Goal: Answer question/provide support: Share knowledge or assist other users

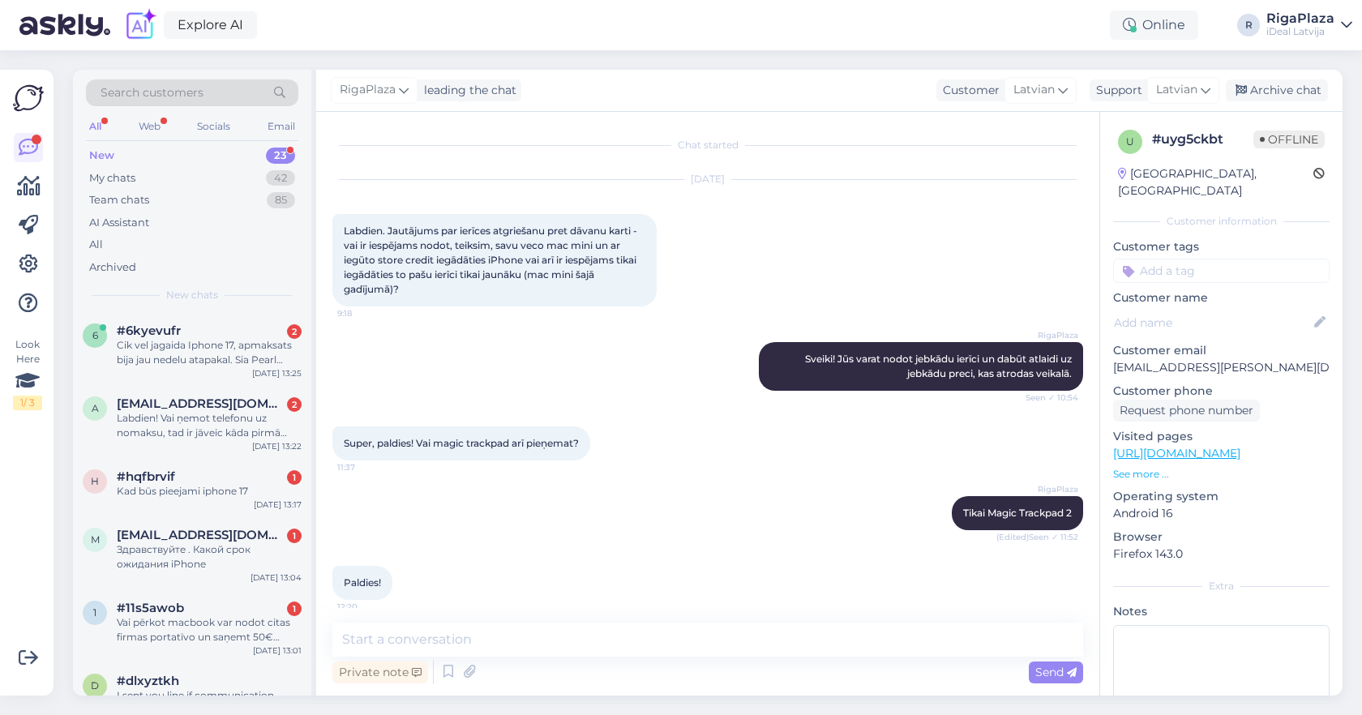
scroll to position [10, 0]
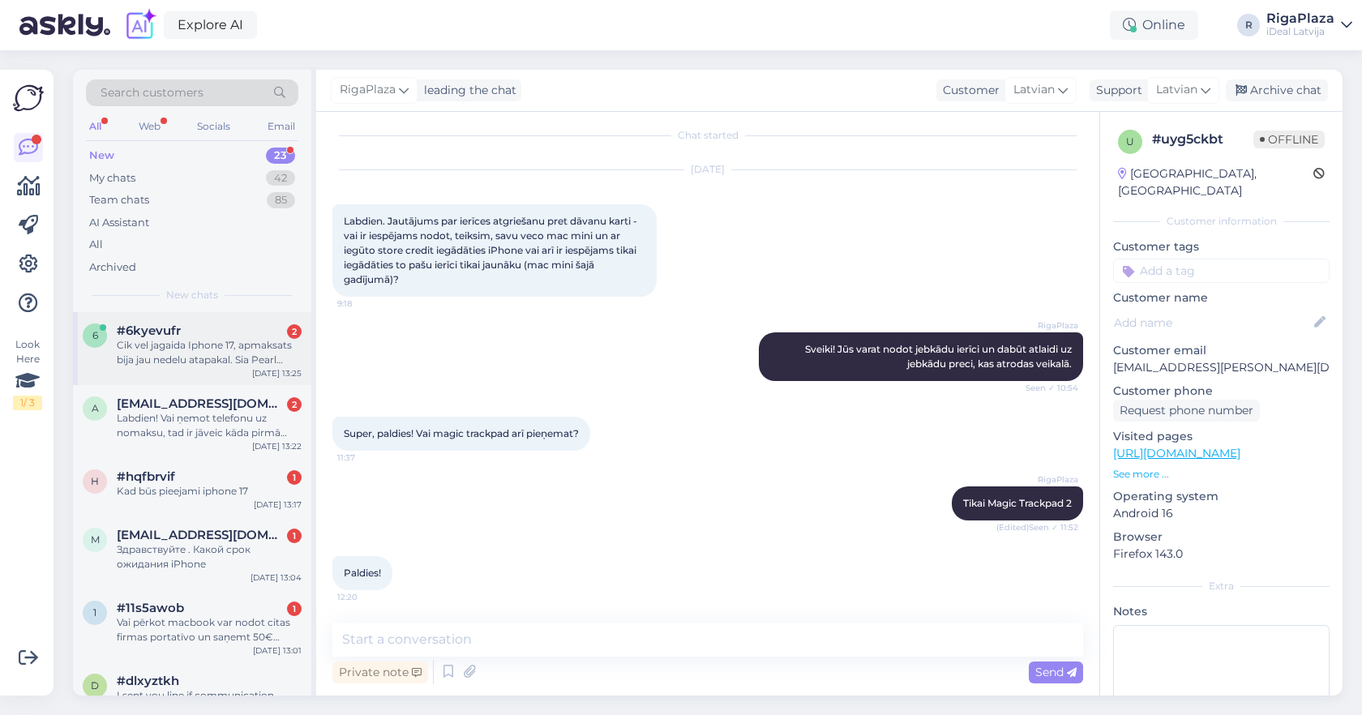
click at [246, 364] on div "Cik vel jagaida Iphone 17, apmaksats bija jau nedelu atapakal. Sia Pearl Latvij…" at bounding box center [209, 352] width 185 height 29
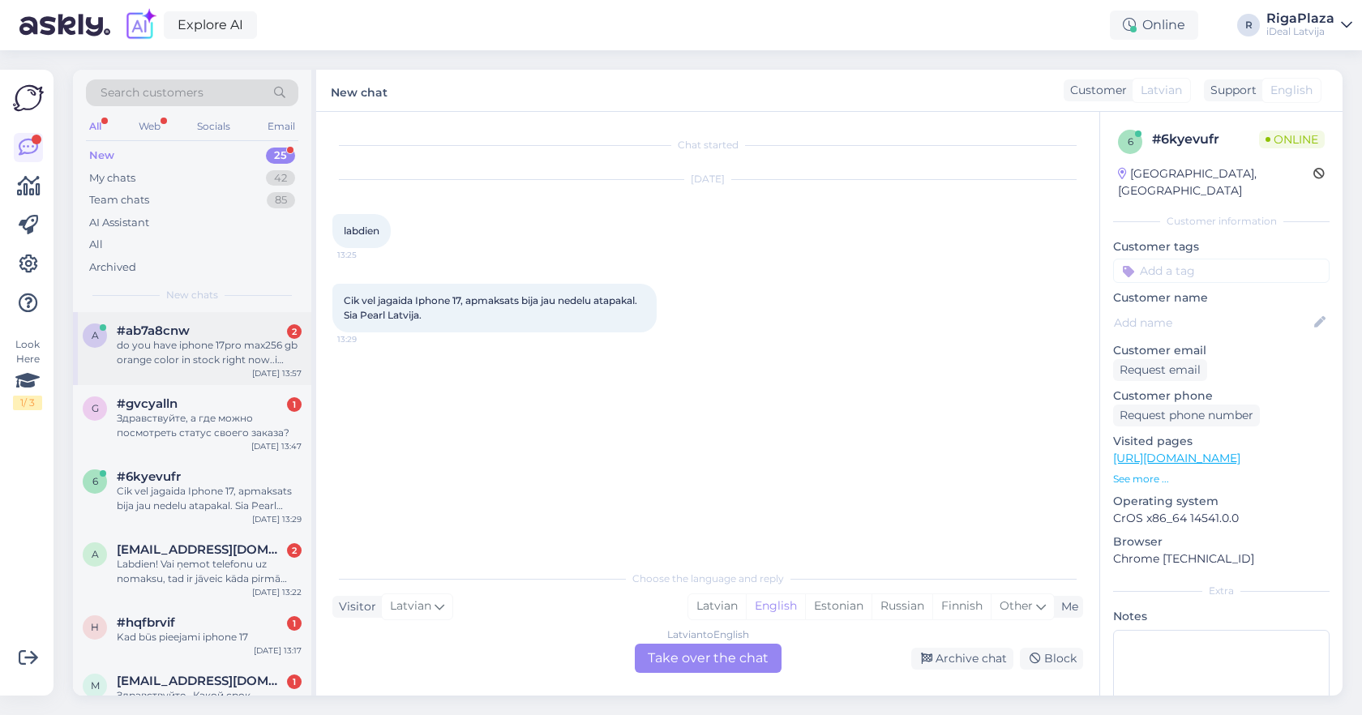
click at [219, 354] on div "do you have iphone 17pro max256 gb orange color in stock right now..i wanna com…" at bounding box center [209, 352] width 185 height 29
click at [225, 546] on span "[EMAIL_ADDRESS][DOMAIN_NAME]" at bounding box center [201, 549] width 169 height 15
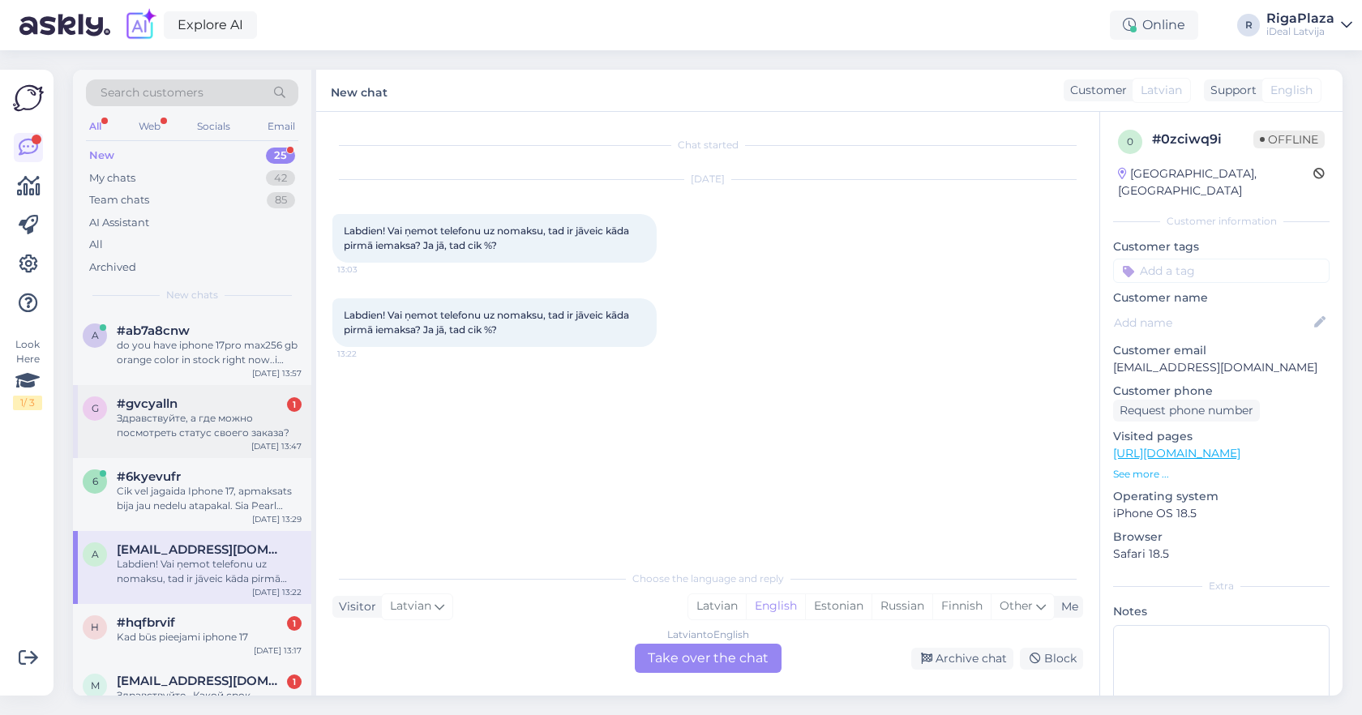
click at [237, 422] on div "Здравствуйте, а где можно посмотреть статус своего заказа?" at bounding box center [209, 425] width 185 height 29
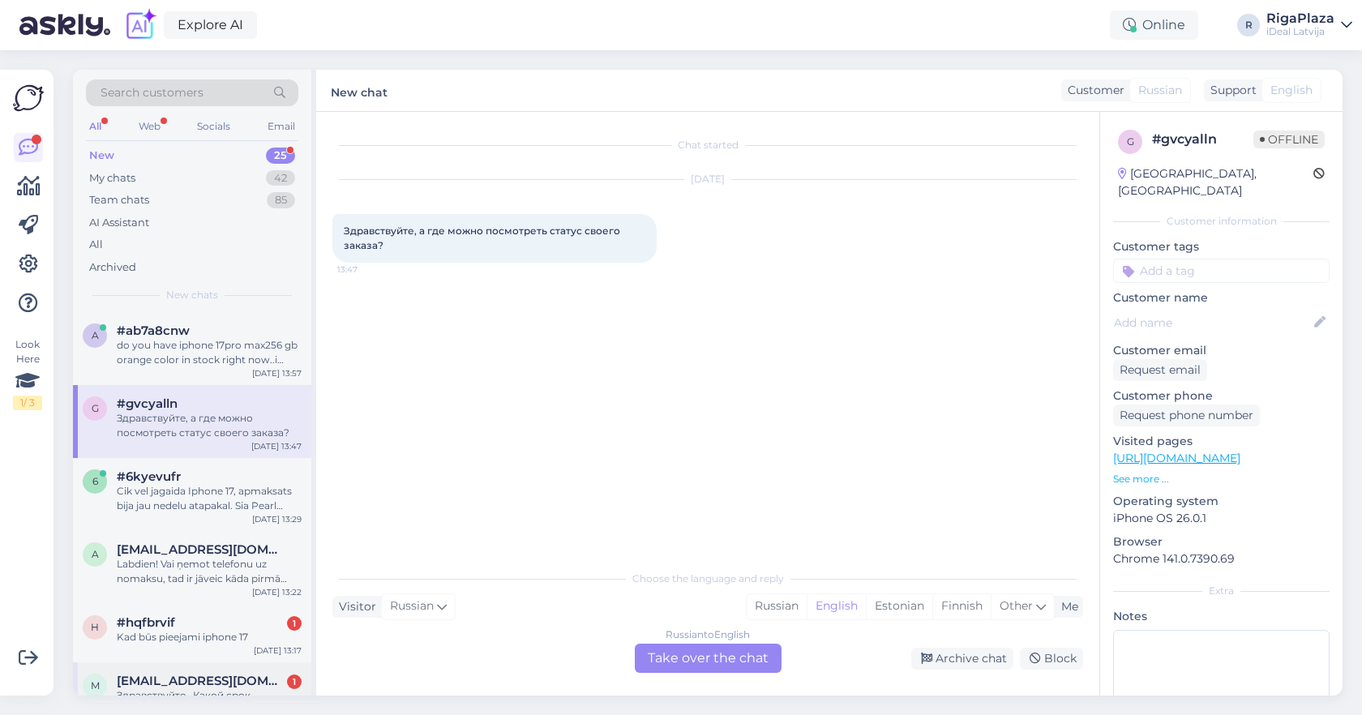
click at [207, 662] on div "m [EMAIL_ADDRESS][DOMAIN_NAME] 1 Здравствуйте . Какой срок ожидания iPhone [DAT…" at bounding box center [192, 698] width 238 height 73
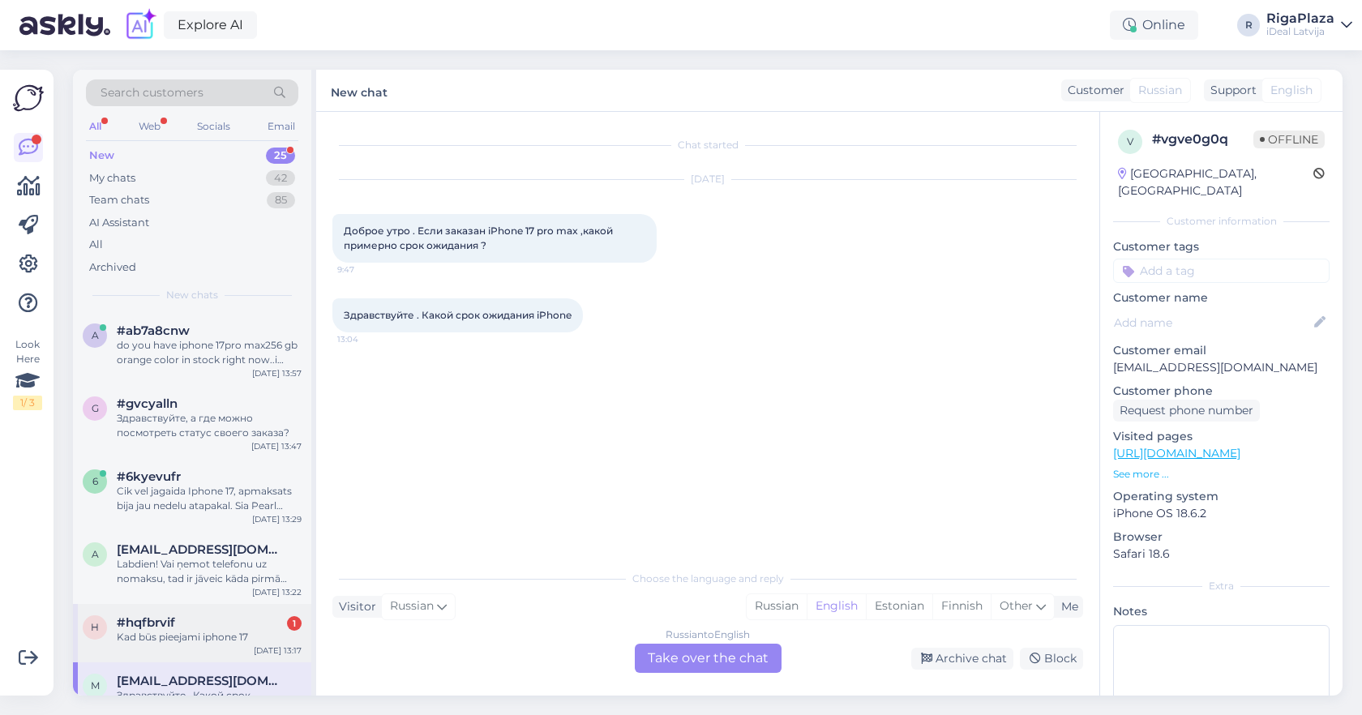
click at [225, 638] on div "Kad būs pieejami iphone 17" at bounding box center [209, 637] width 185 height 15
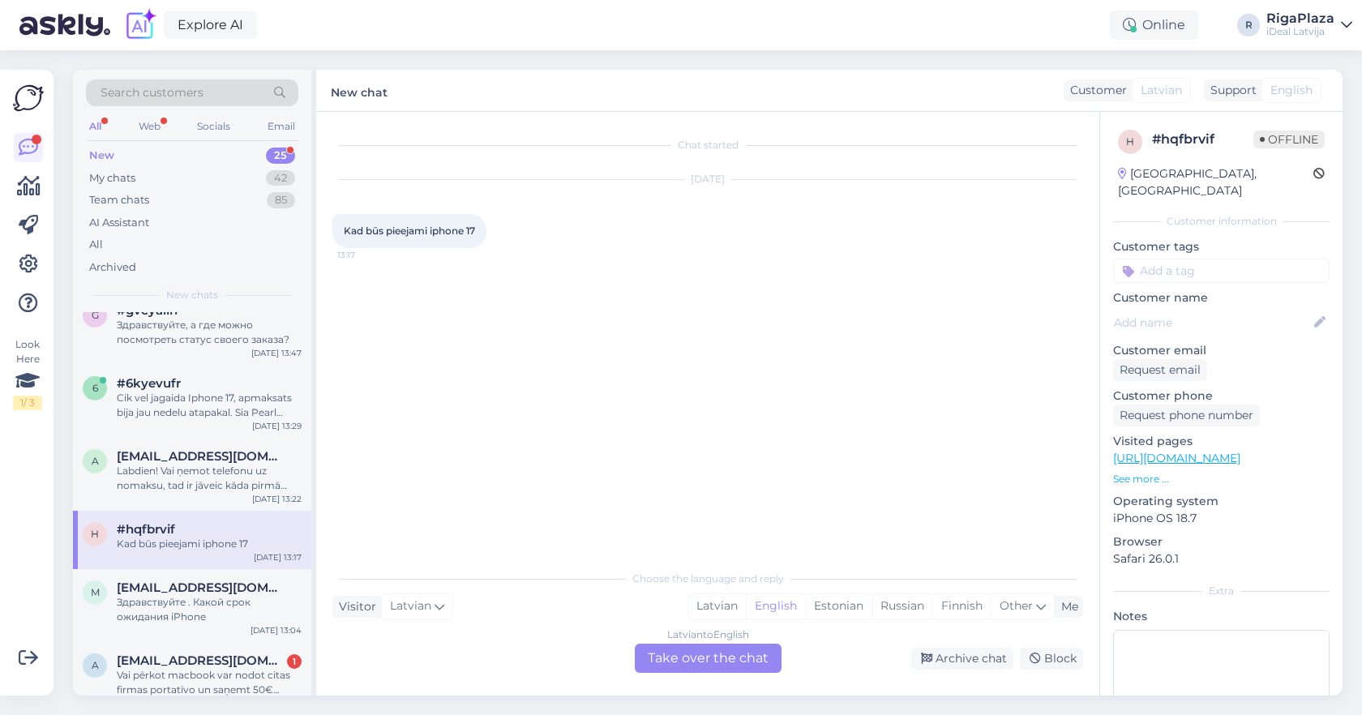
scroll to position [109, 0]
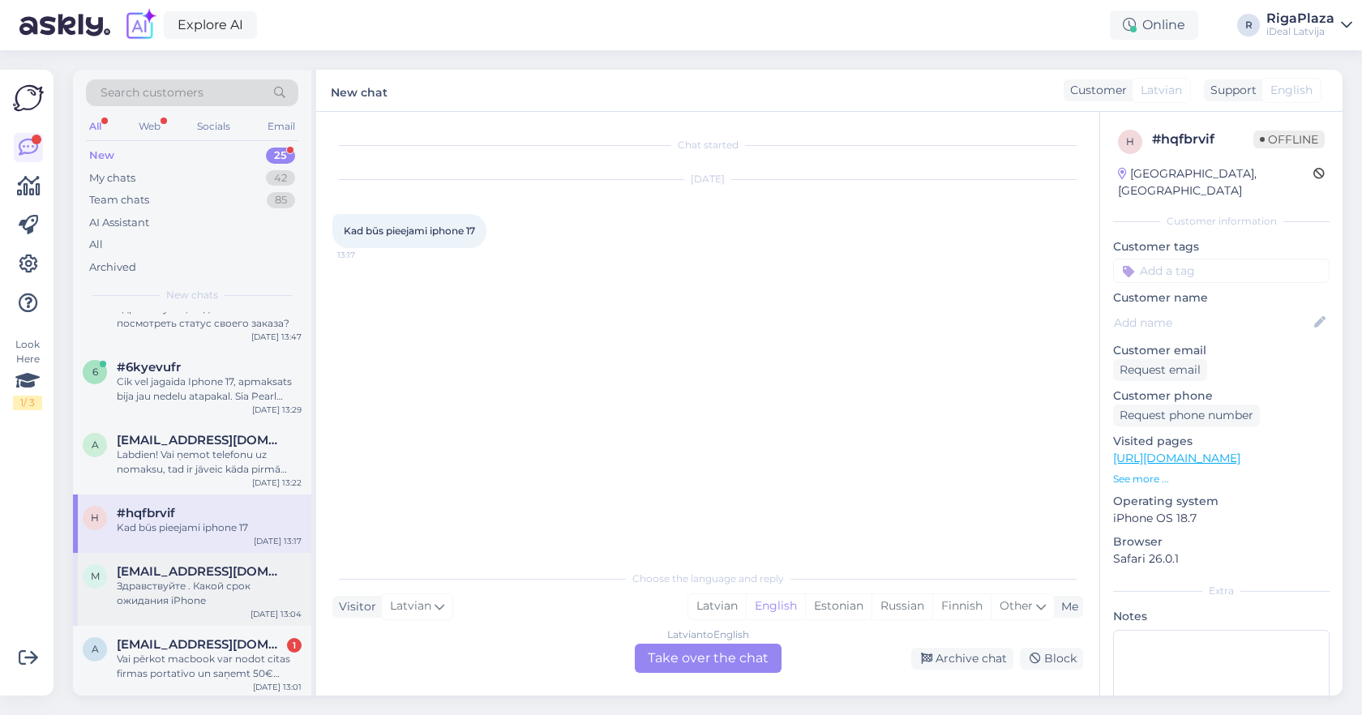
click at [214, 618] on div "m [EMAIL_ADDRESS][DOMAIN_NAME] Здравствуйте . Какой срок ожидания iPhone [DATE]…" at bounding box center [192, 589] width 238 height 73
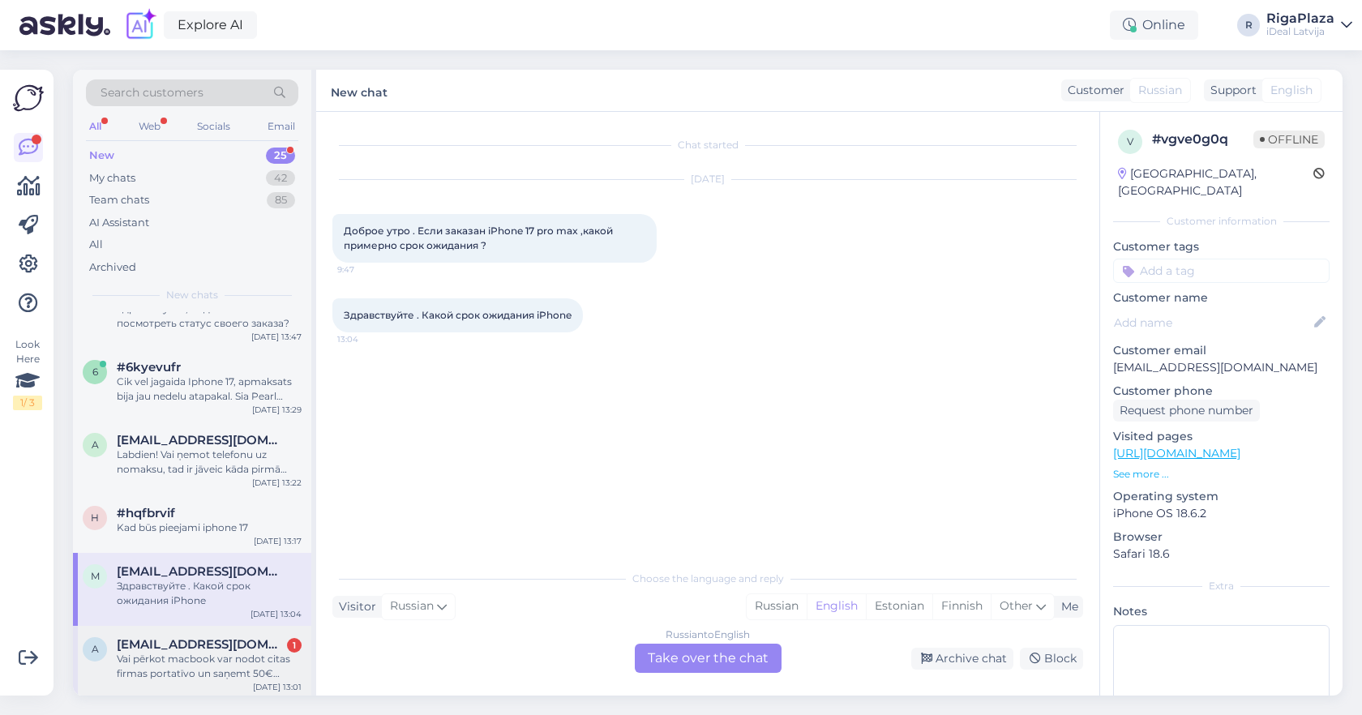
click at [192, 658] on div "Vai pērkot macbook var nodot citas firmas portatīvo un saņemt 50€ bonusu? Bildē…" at bounding box center [209, 666] width 185 height 29
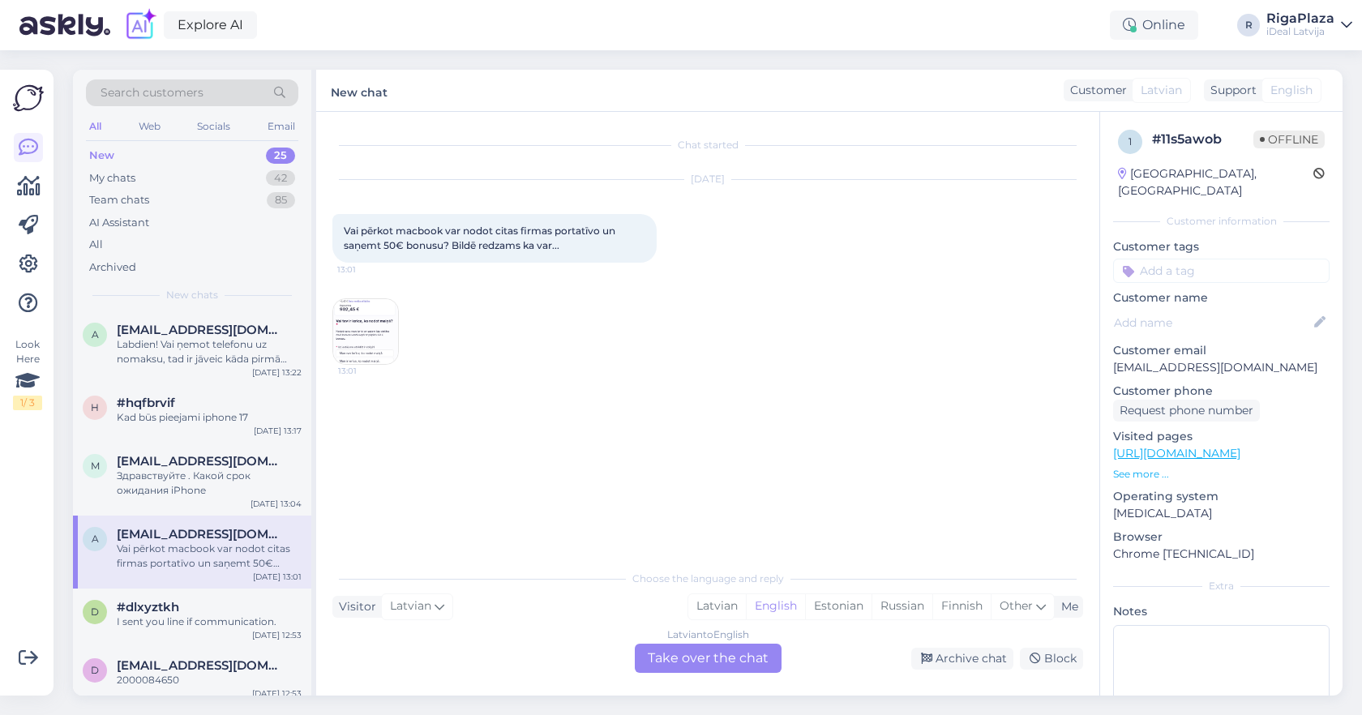
scroll to position [224, 0]
click at [361, 347] on img at bounding box center [365, 331] width 65 height 65
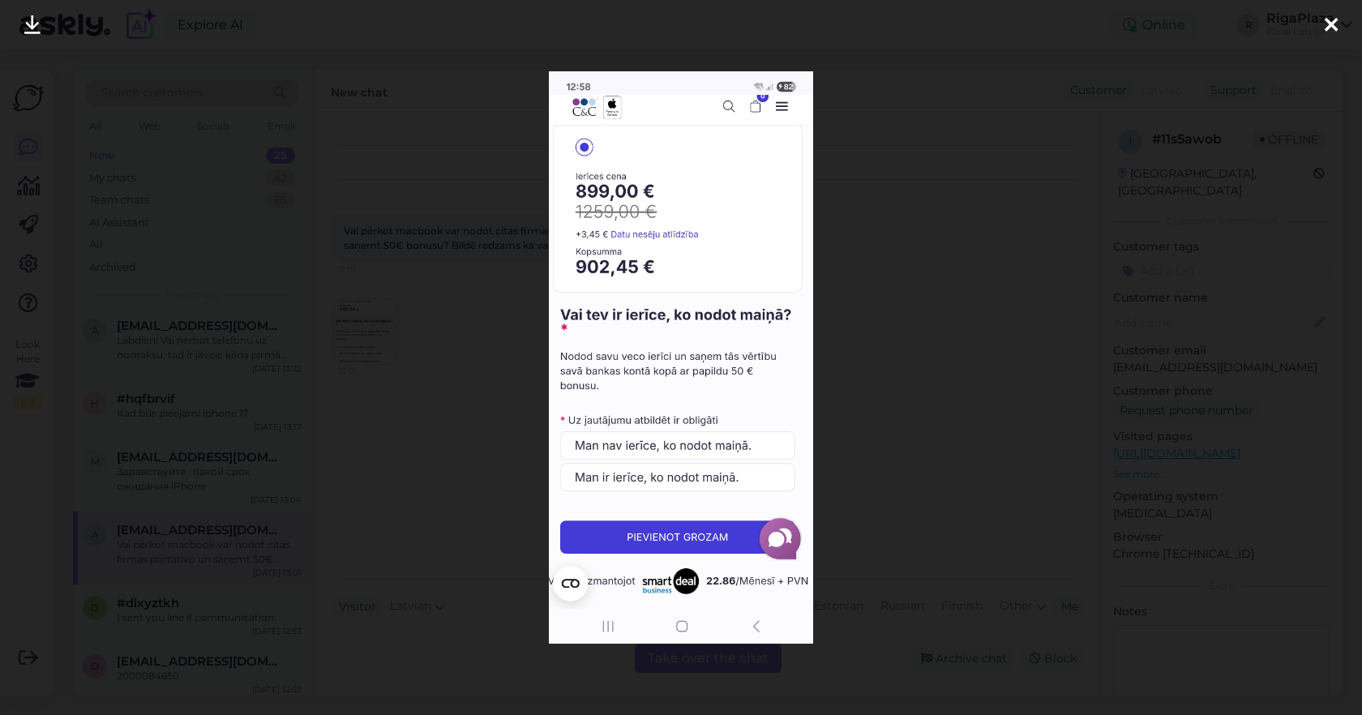
click at [861, 418] on div at bounding box center [681, 357] width 1362 height 715
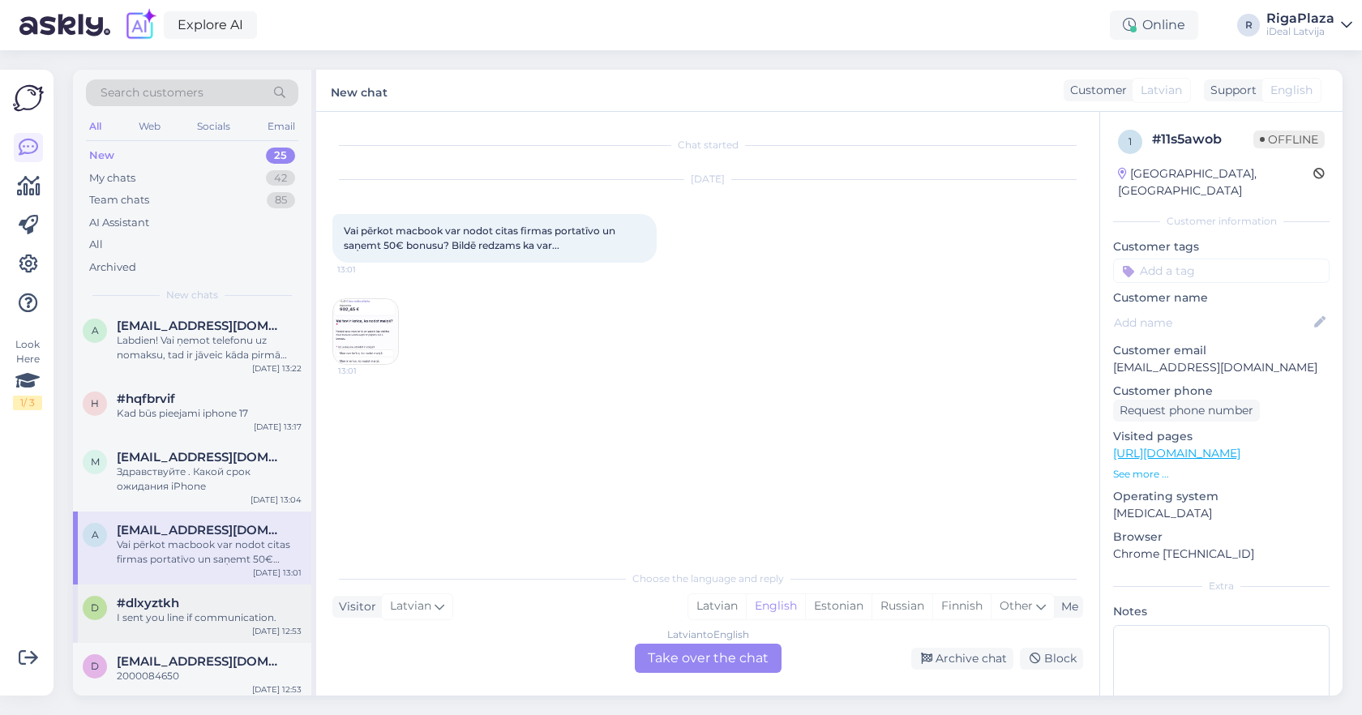
click at [230, 610] on div "I sent you line if communication." at bounding box center [209, 617] width 185 height 15
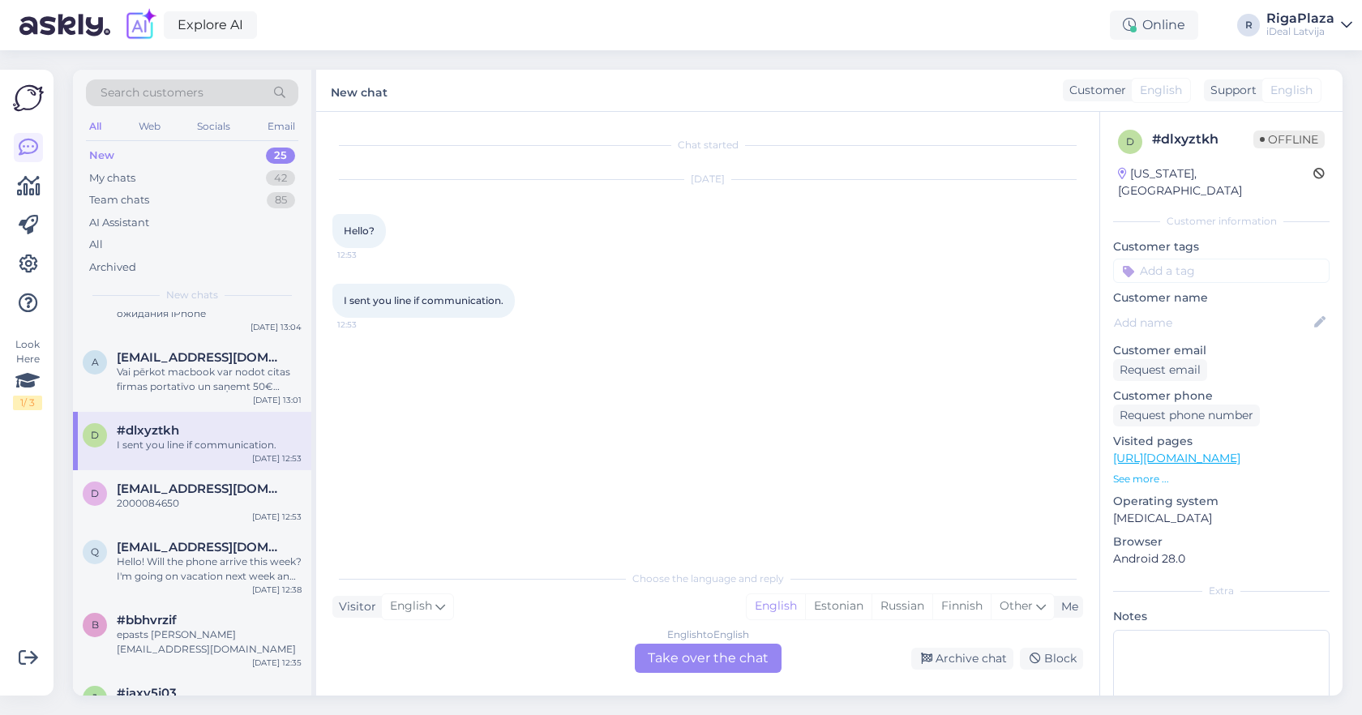
scroll to position [585, 0]
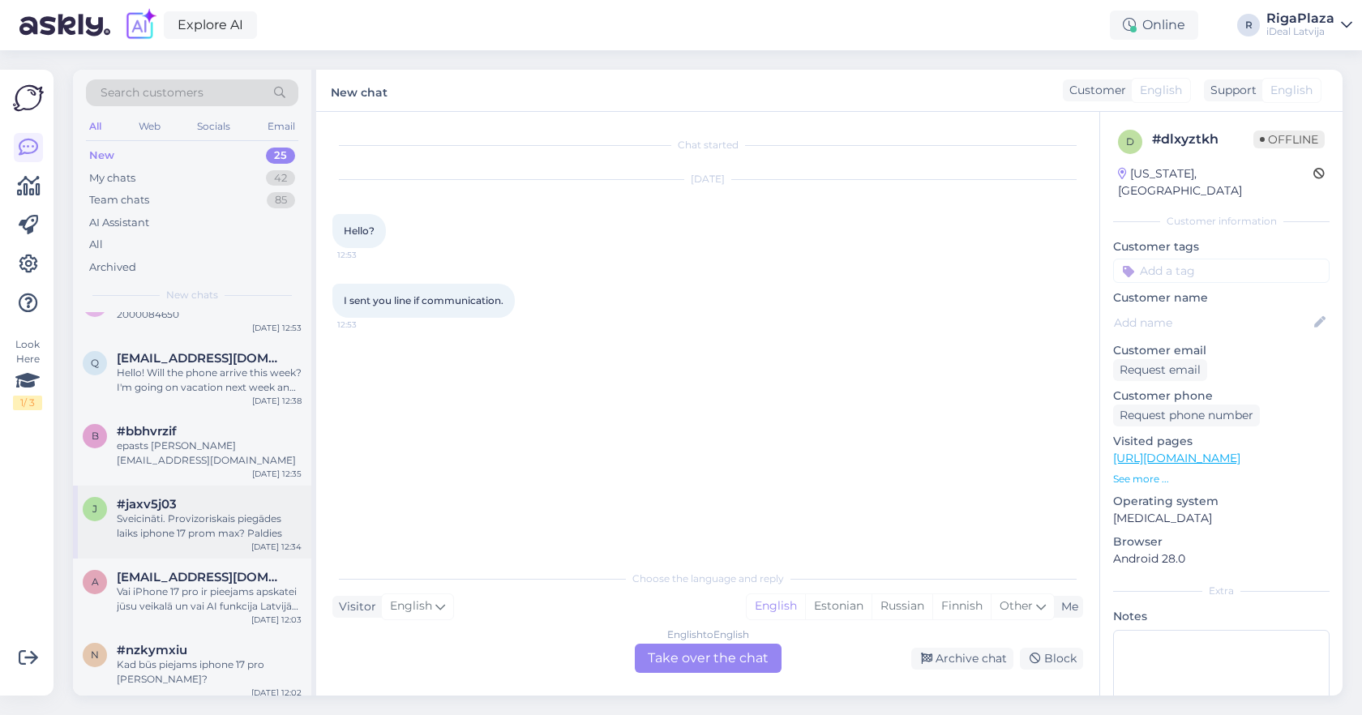
click at [167, 511] on div "Sveicināti. Provizoriskais piegādes laiks iphone 17 prom max? Paldies" at bounding box center [209, 525] width 185 height 29
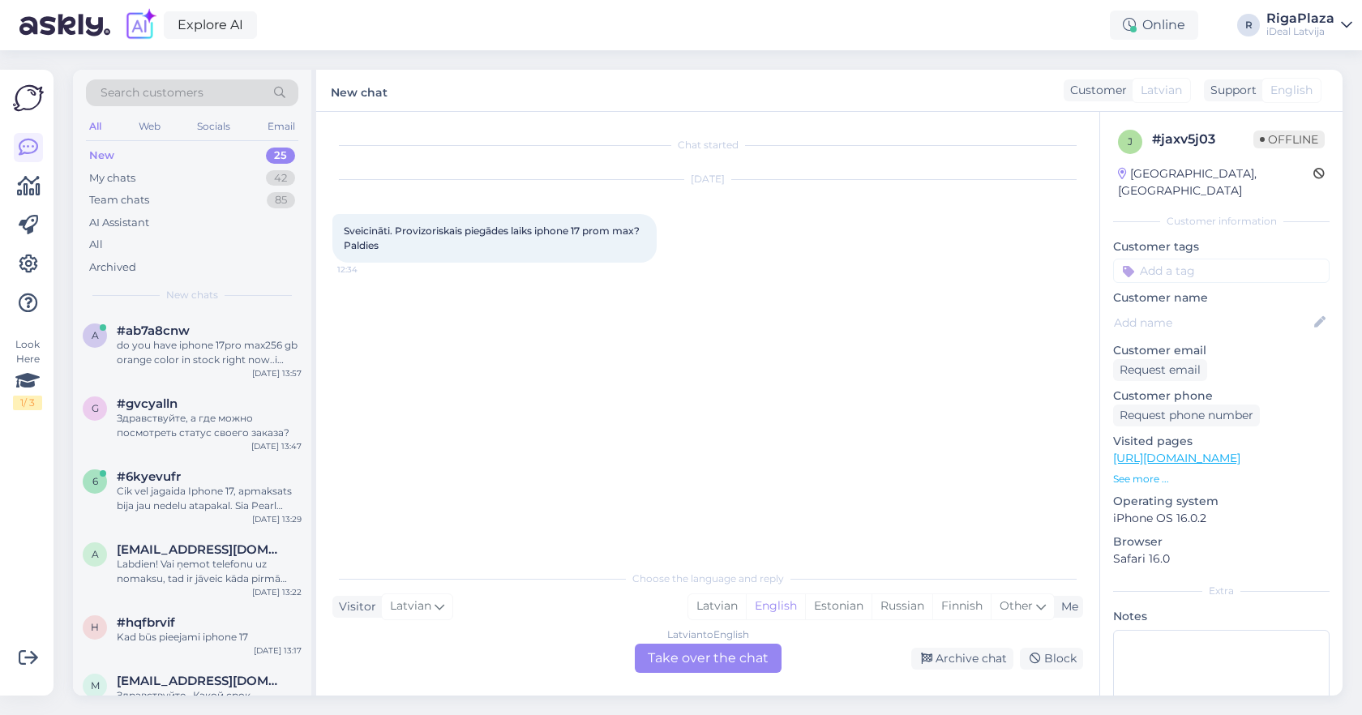
scroll to position [0, 0]
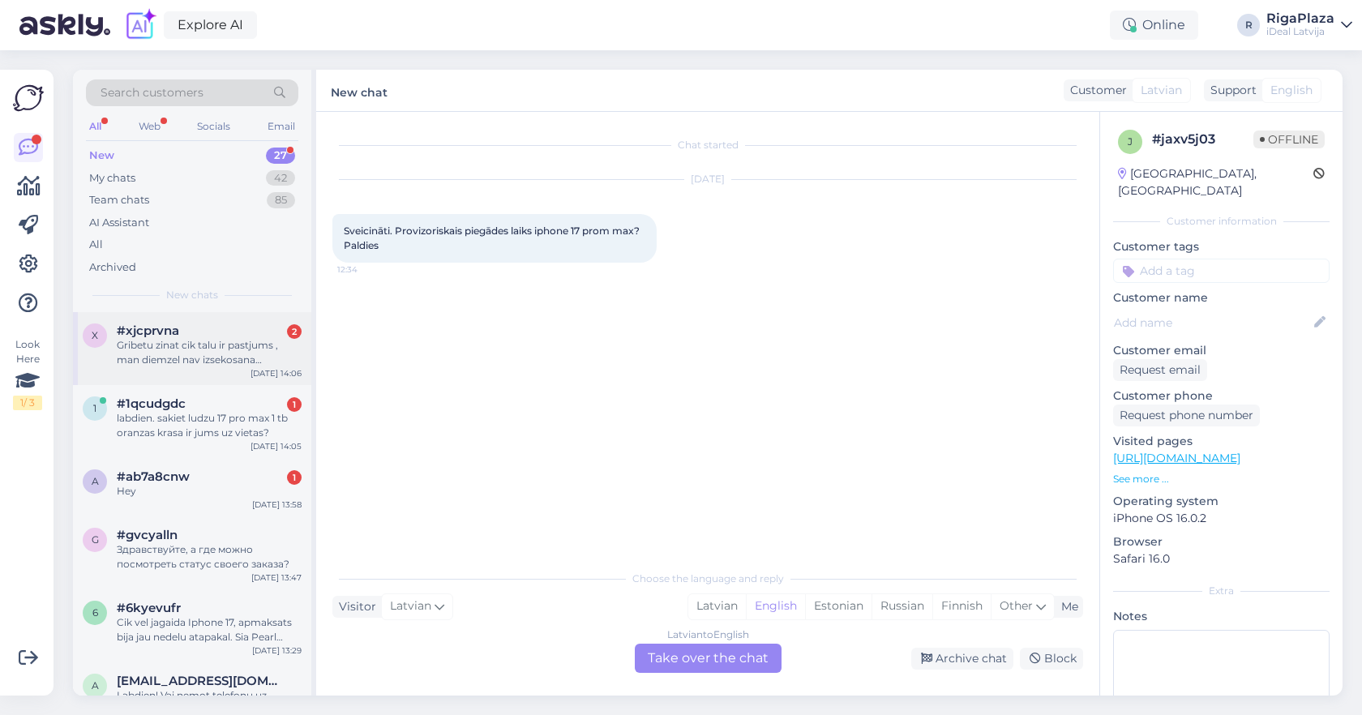
click at [244, 344] on div "Gribetu zinat cik talu ir pastjums , man diemzel nav izsekosana pasautijumam pi…" at bounding box center [209, 352] width 185 height 29
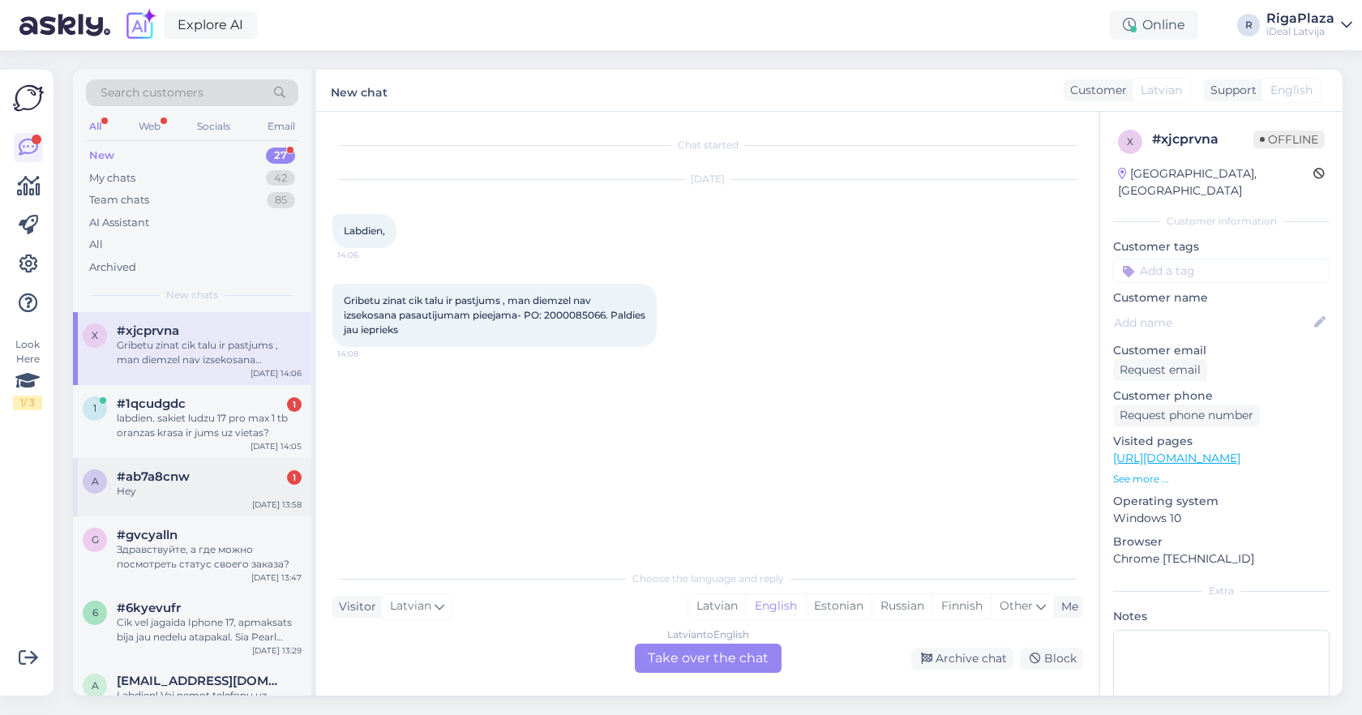
click at [247, 504] on div "a #ab7a8cnw 1 Hey [DATE] 13:58" at bounding box center [192, 487] width 238 height 58
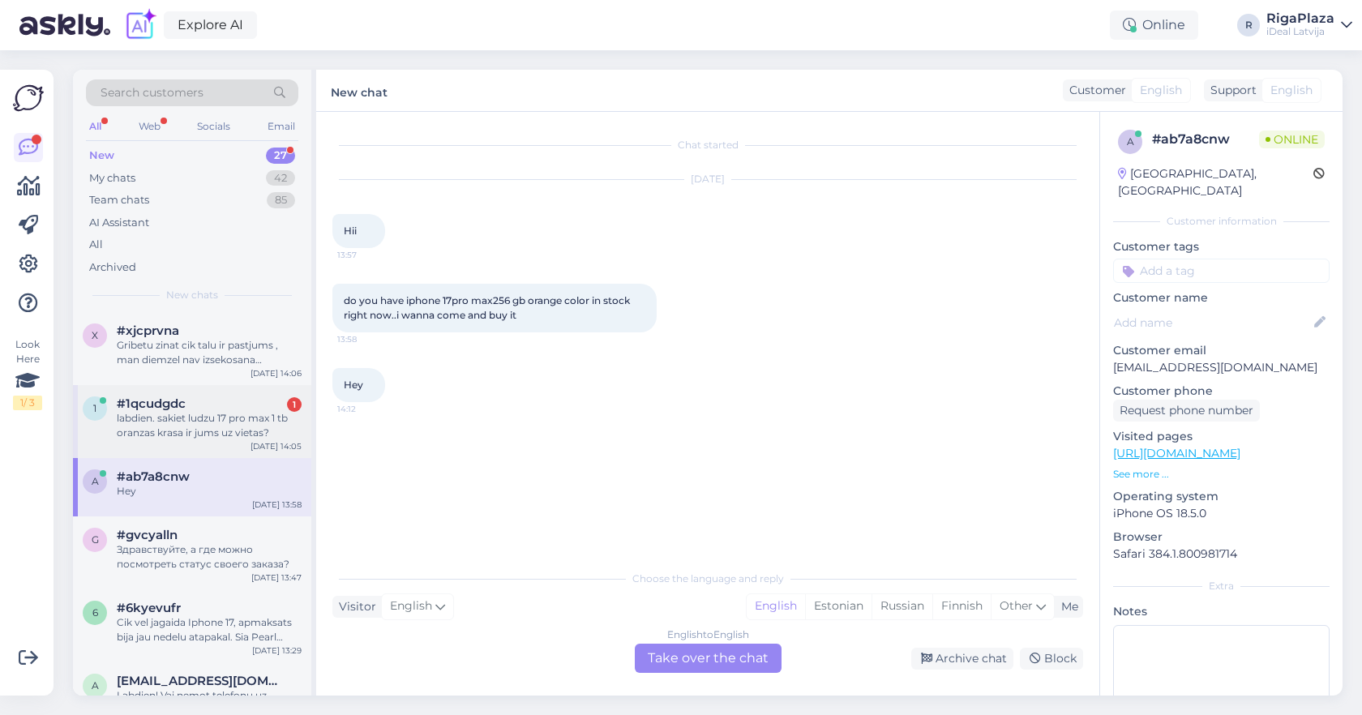
click at [222, 423] on div "labdien. sakiet ludzu 17 pro max 1 tb oranzas krasa ir jums uz vietas?" at bounding box center [209, 425] width 185 height 29
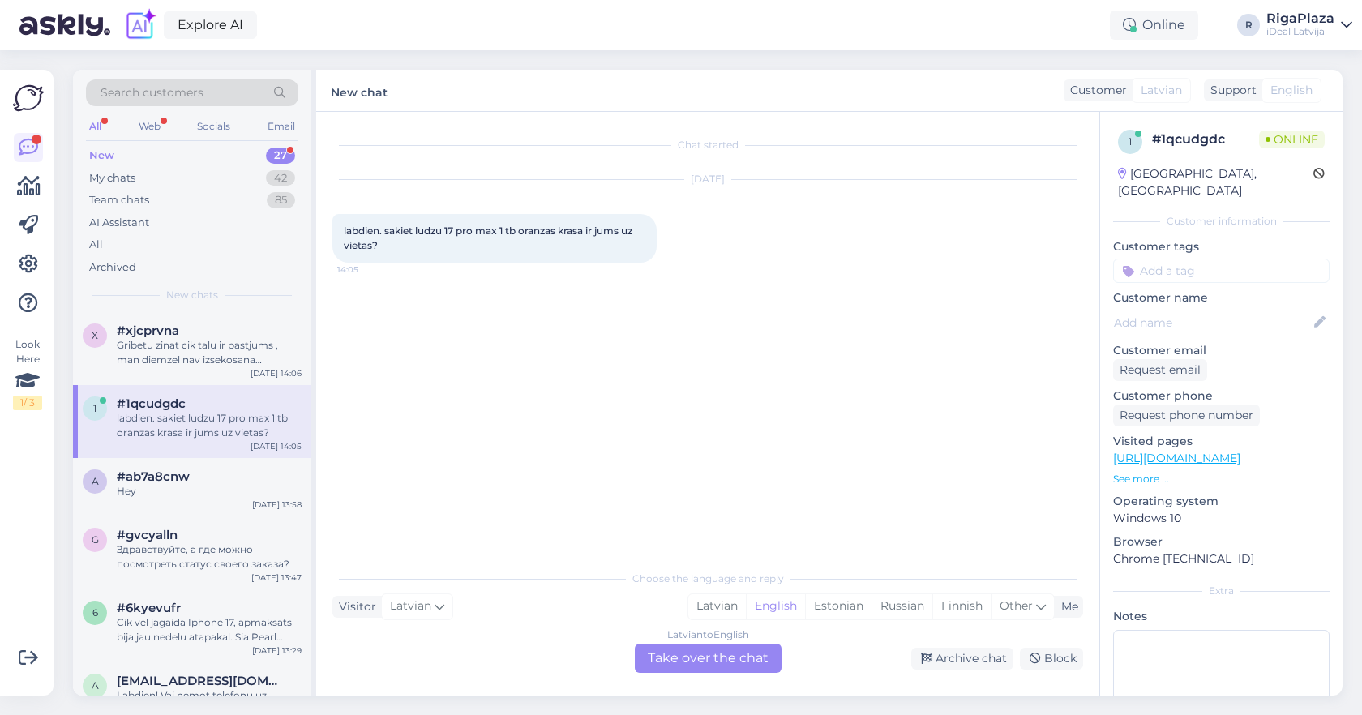
click at [236, 157] on div "New 27" at bounding box center [192, 155] width 212 height 23
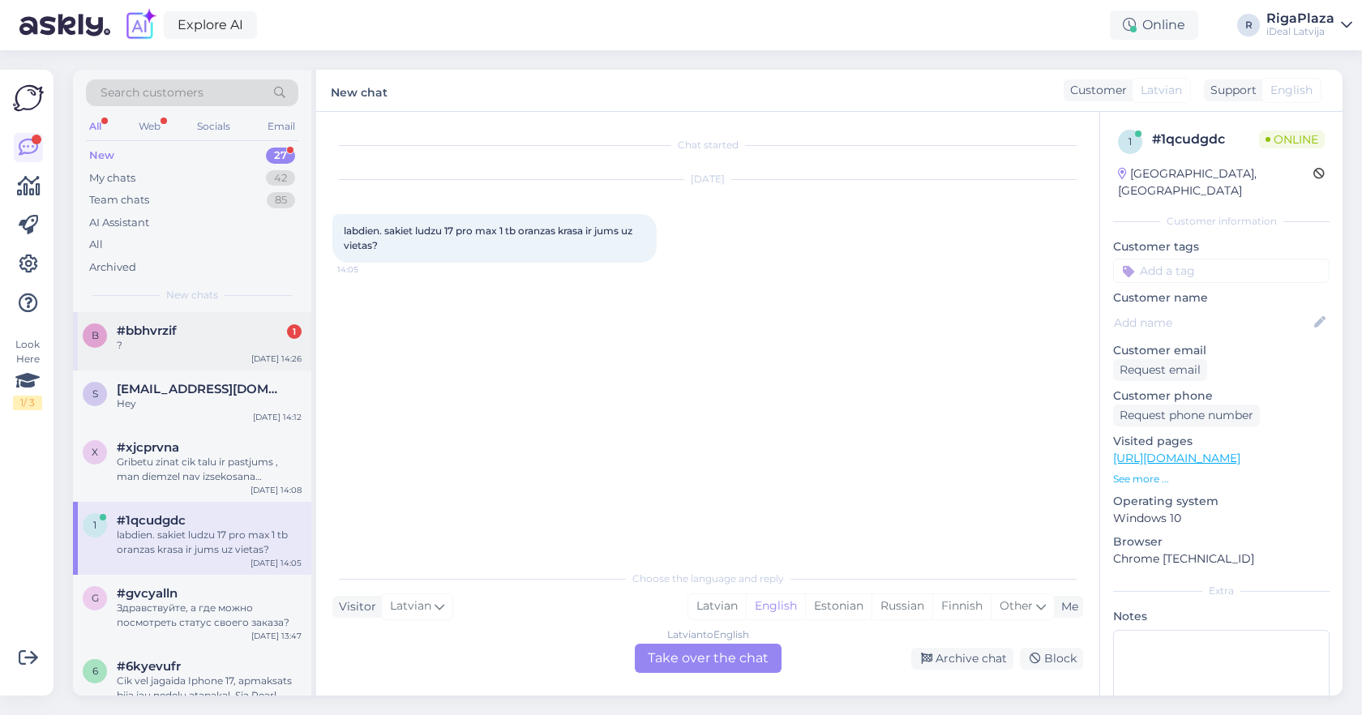
click at [267, 338] on div "?" at bounding box center [209, 345] width 185 height 15
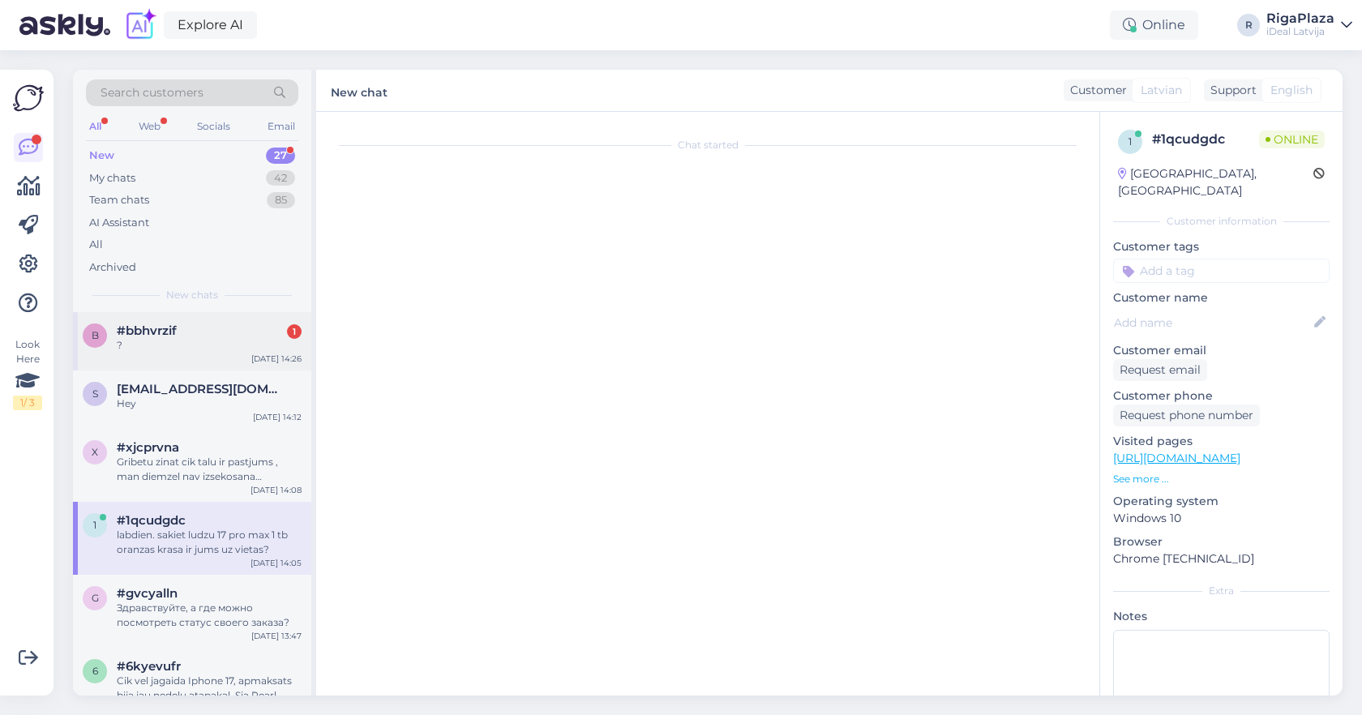
scroll to position [1311, 0]
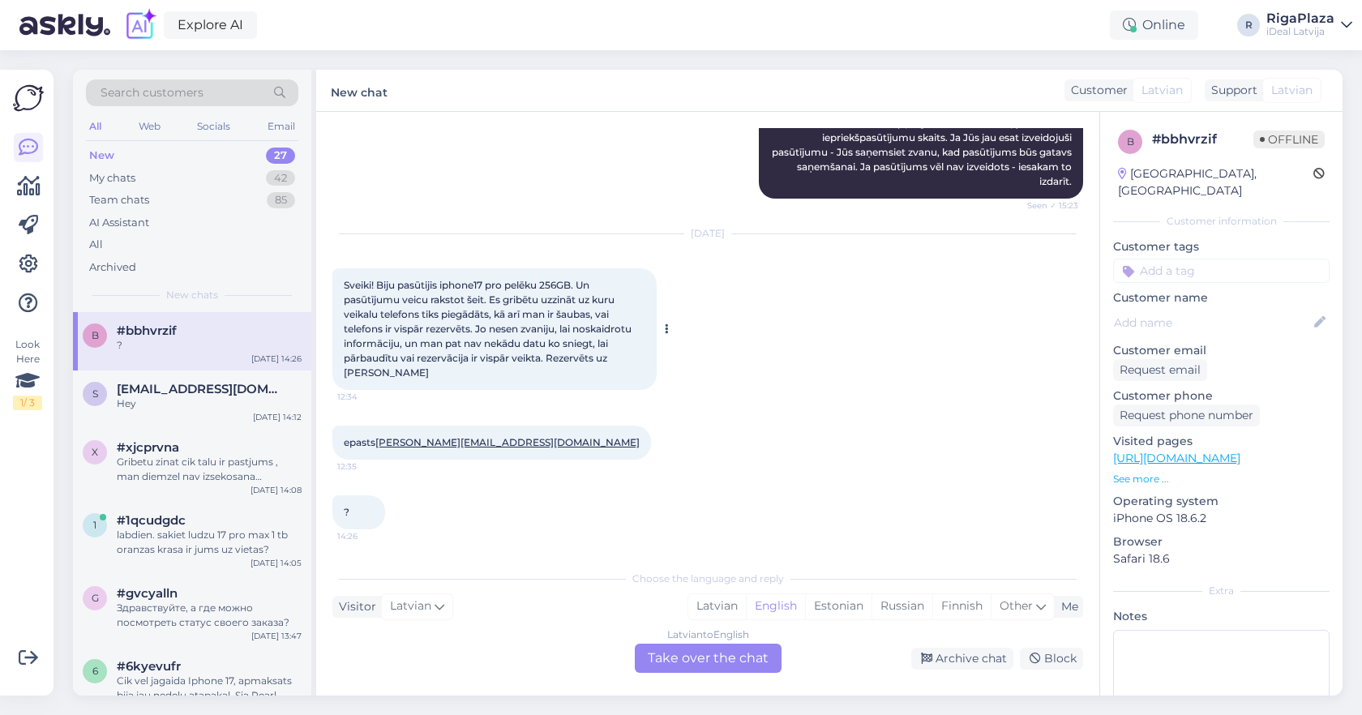
drag, startPoint x: 423, startPoint y: 373, endPoint x: 336, endPoint y: 374, distance: 87.5
click at [336, 374] on div "Sveiki! Biju pasūtijis iphone17 pro pelēku 256GB. Un pasūtījumu veicu rakstot š…" at bounding box center [494, 329] width 324 height 122
copy span "[PERSON_NAME]"
copy span "[PERSON_NAME][EMAIL_ADDRESS][DOMAIN_NAME]"
drag, startPoint x: 519, startPoint y: 443, endPoint x: 385, endPoint y: 429, distance: 134.5
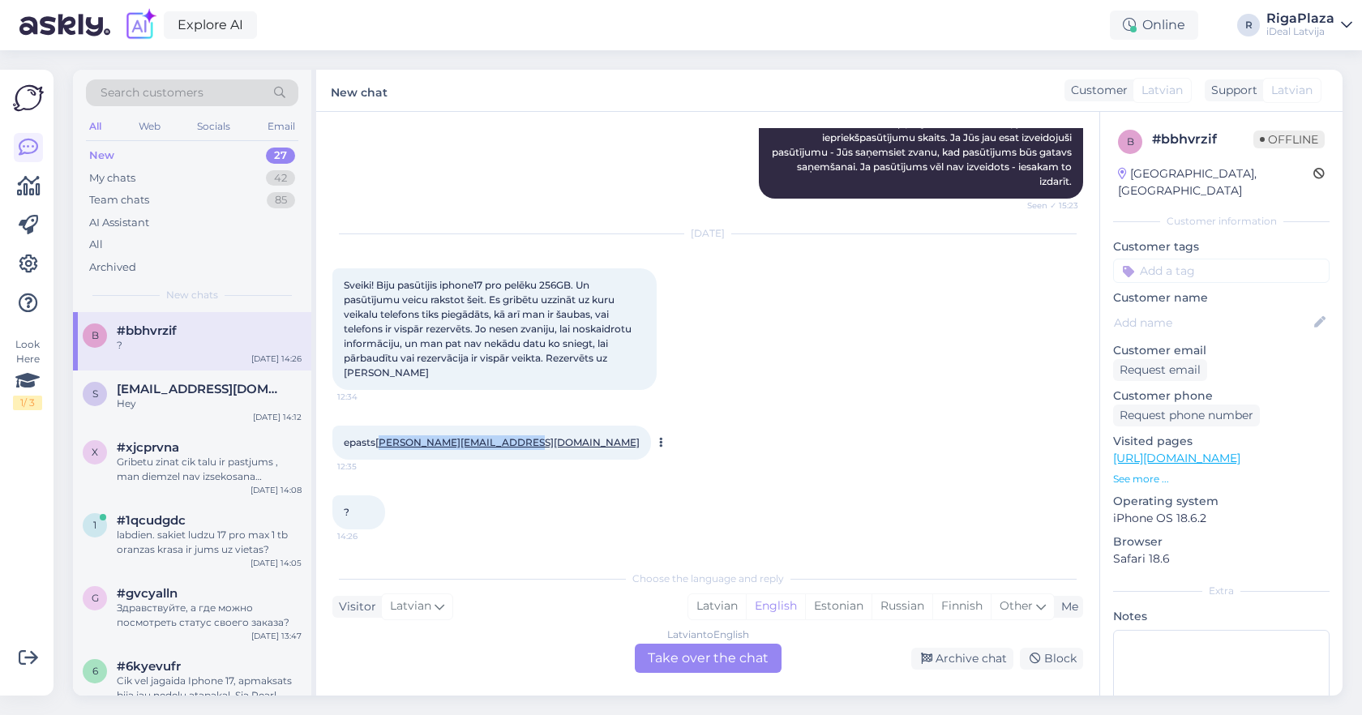
click at [382, 433] on div "epasts [PERSON_NAME][EMAIL_ADDRESS][DOMAIN_NAME] 12:35" at bounding box center [491, 443] width 319 height 34
click at [701, 606] on div "Latvian" at bounding box center [717, 606] width 58 height 24
click at [685, 641] on div "Latvian to Latvian" at bounding box center [708, 634] width 82 height 15
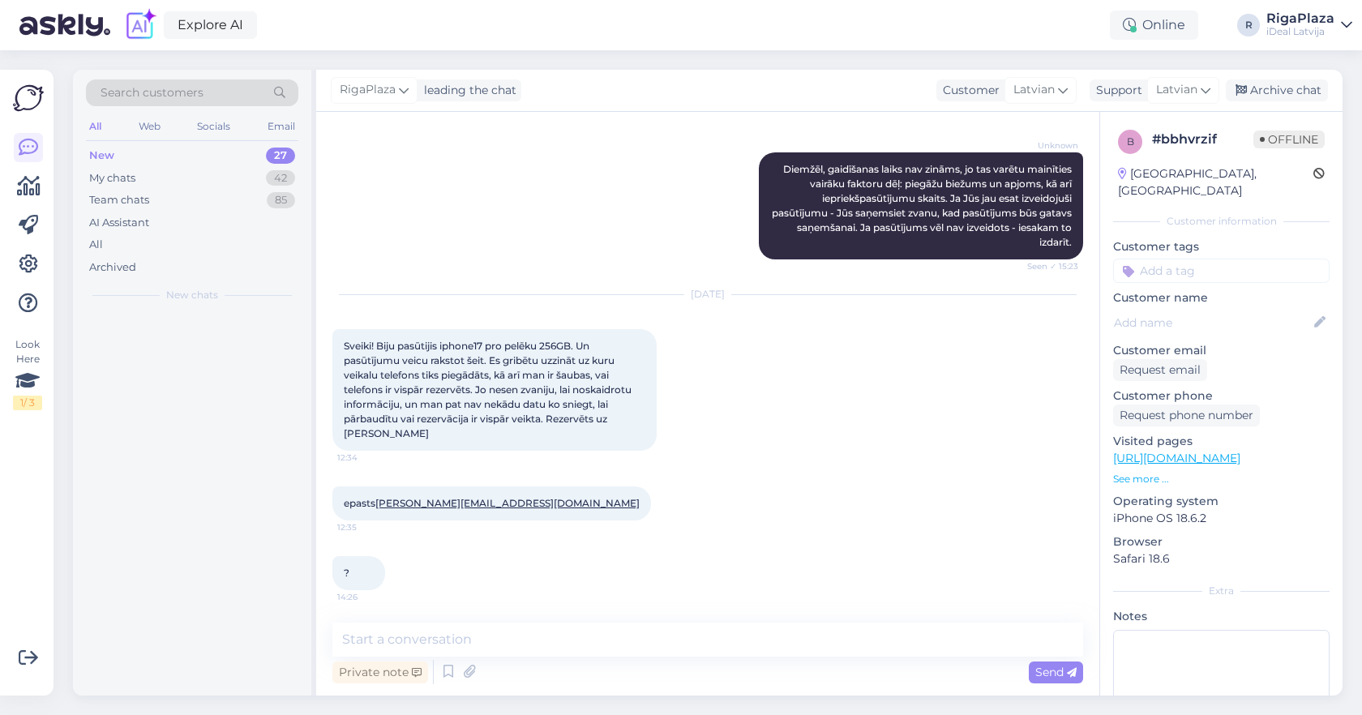
scroll to position [1250, 0]
click at [678, 652] on textarea at bounding box center [707, 639] width 751 height 34
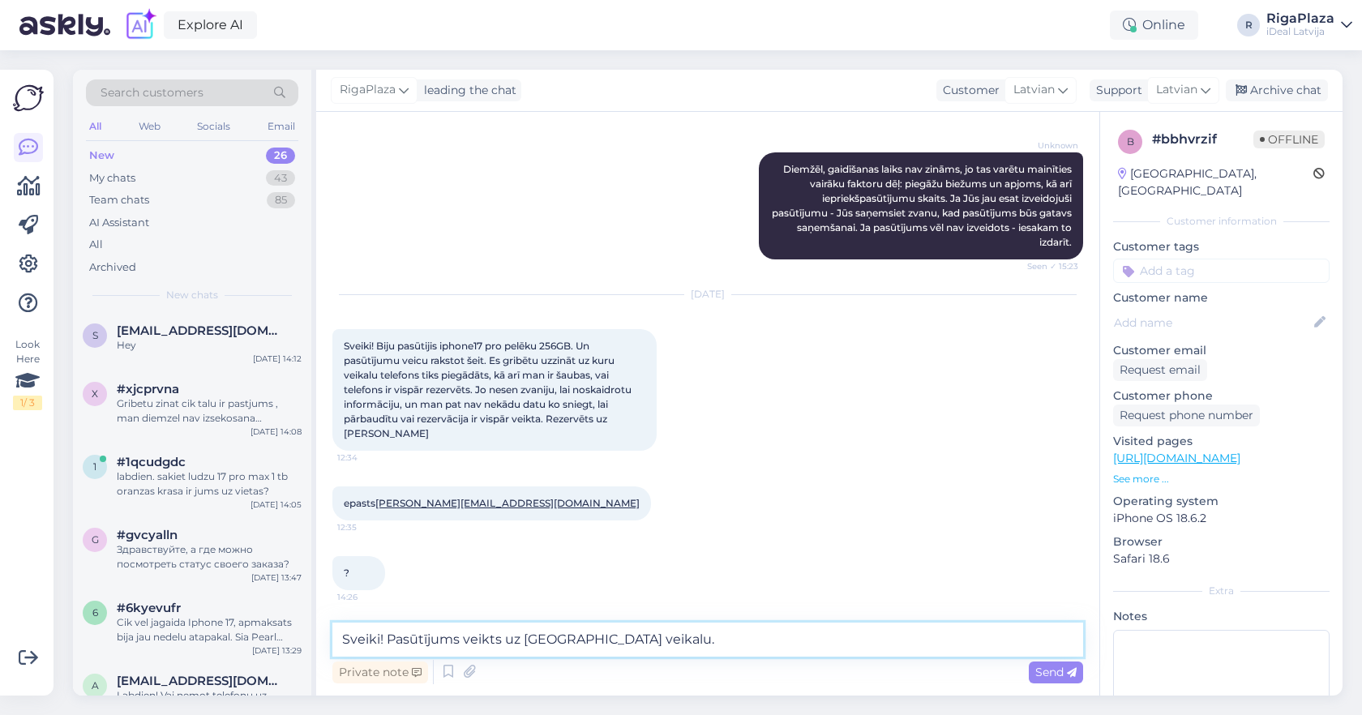
type textarea "Sveiki! Pasūtījums veikts uz [GEOGRAPHIC_DATA] veikalu."
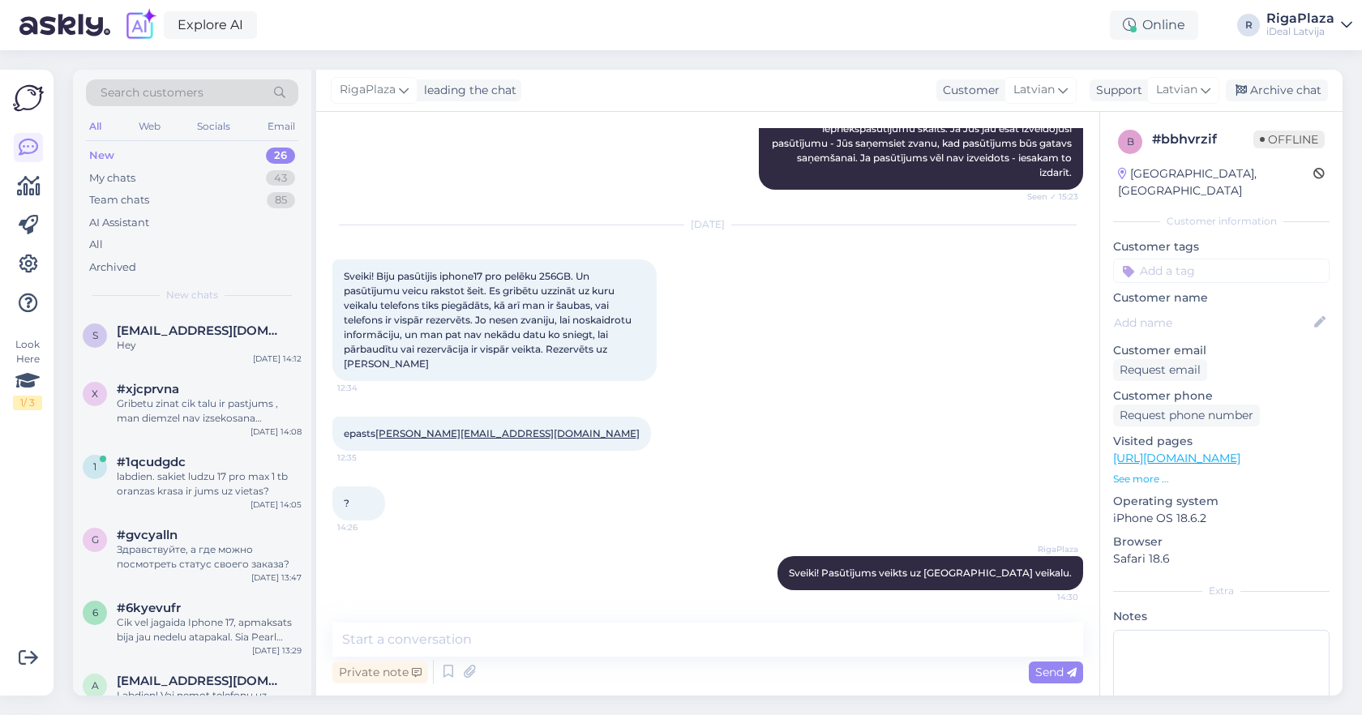
click at [546, 259] on div "[DATE] Sveiki! Biju pasūtijis iphone17 pro pelēku 256GB. Un pasūtījumu veicu ra…" at bounding box center [707, 302] width 751 height 191
click at [262, 327] on span "[EMAIL_ADDRESS][DOMAIN_NAME]" at bounding box center [201, 330] width 169 height 15
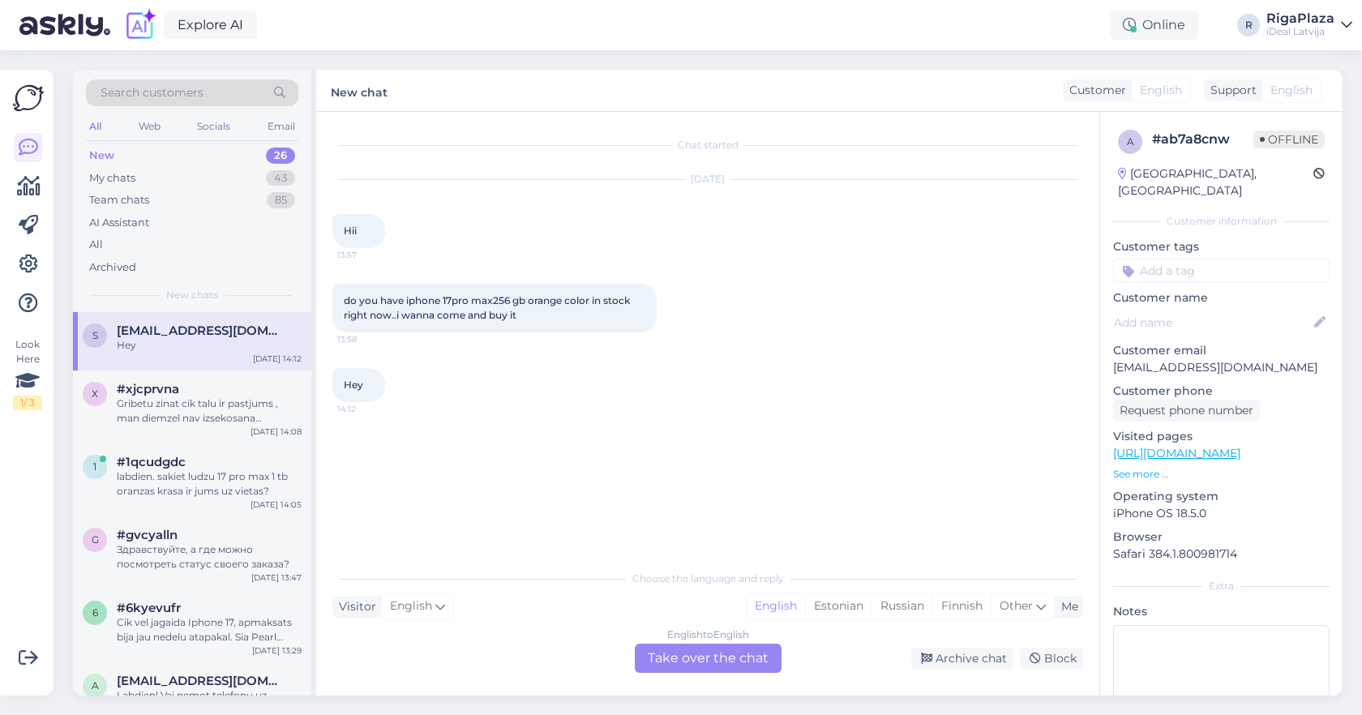
click at [717, 653] on div "English to English Take over the chat" at bounding box center [708, 658] width 147 height 29
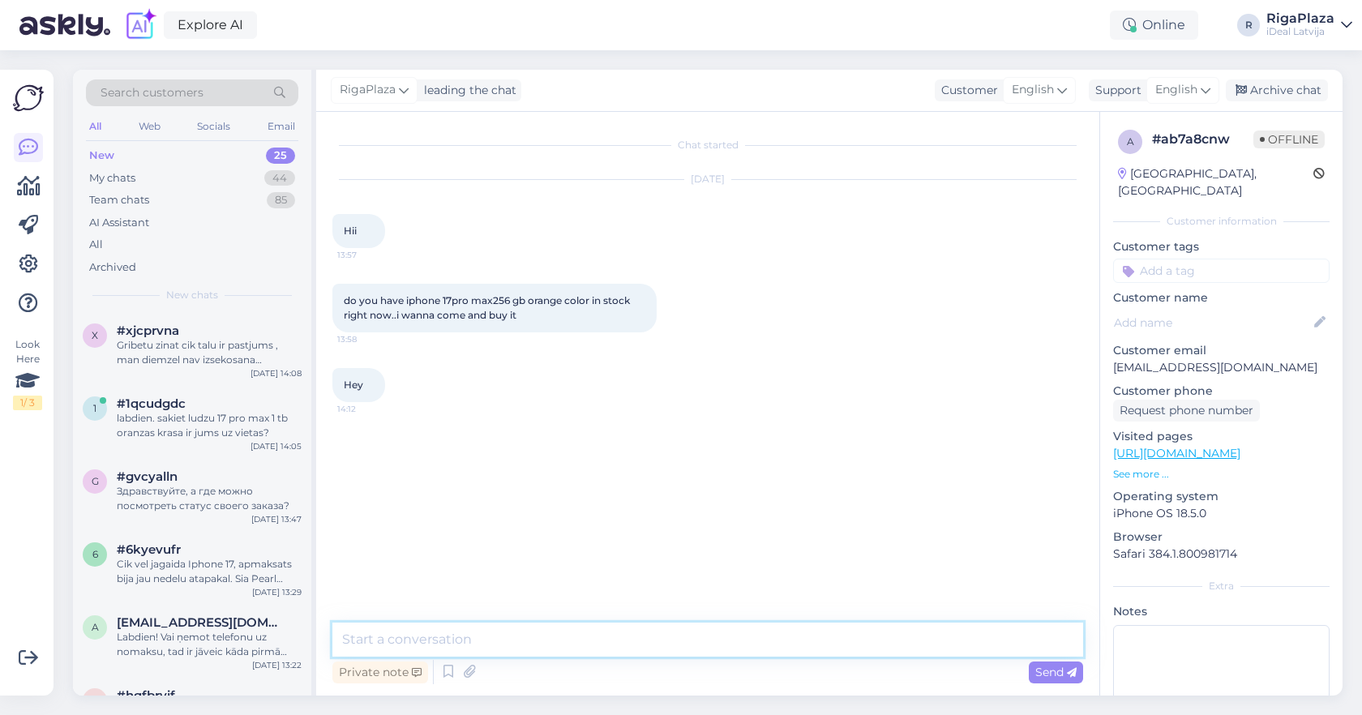
click at [697, 641] on textarea at bounding box center [707, 639] width 751 height 34
type textarea "Hey, unfortunately no, all the 17 models are on preorders."
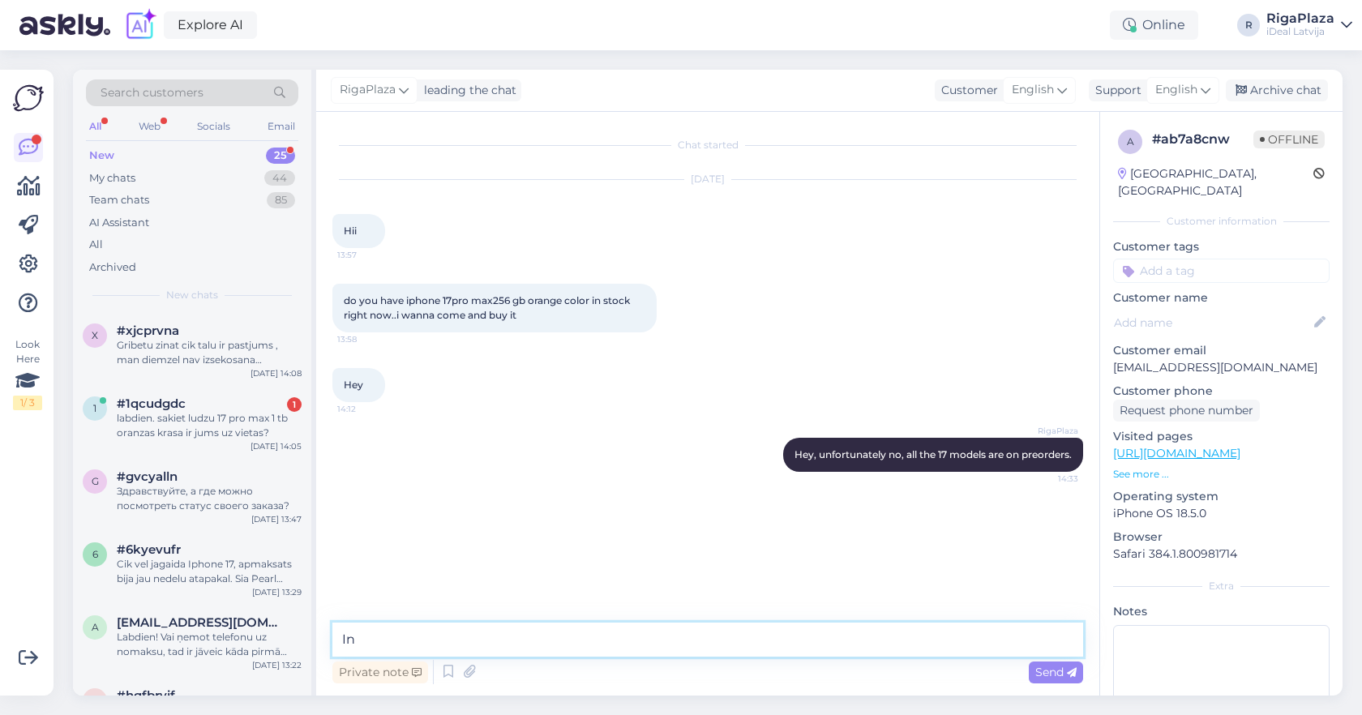
type textarea "I"
click at [190, 421] on div "labdien. sakiet ludzu 17 pro max 1 tb oranzas krasa ir jums uz vietas?" at bounding box center [209, 425] width 185 height 29
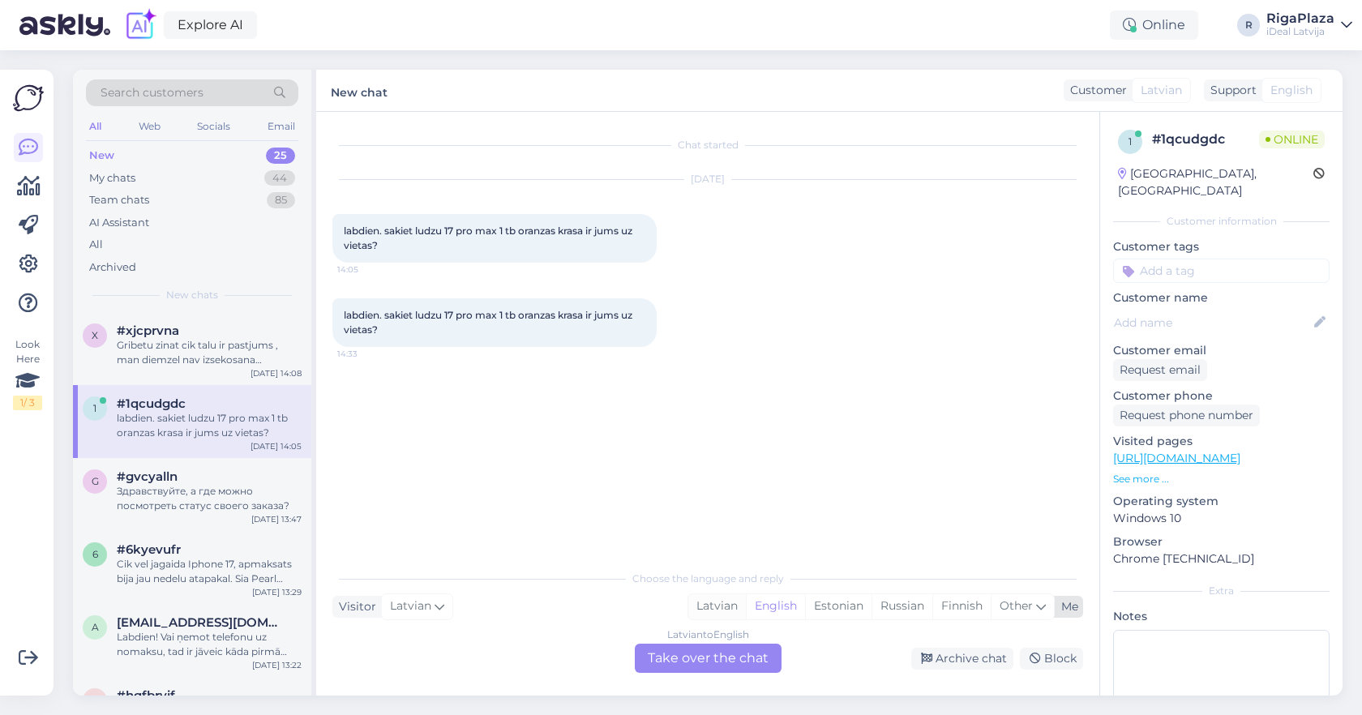
click at [707, 610] on div "Latvian" at bounding box center [717, 606] width 58 height 24
click at [704, 648] on div "Latvian to Latvian Take over the chat" at bounding box center [708, 658] width 147 height 29
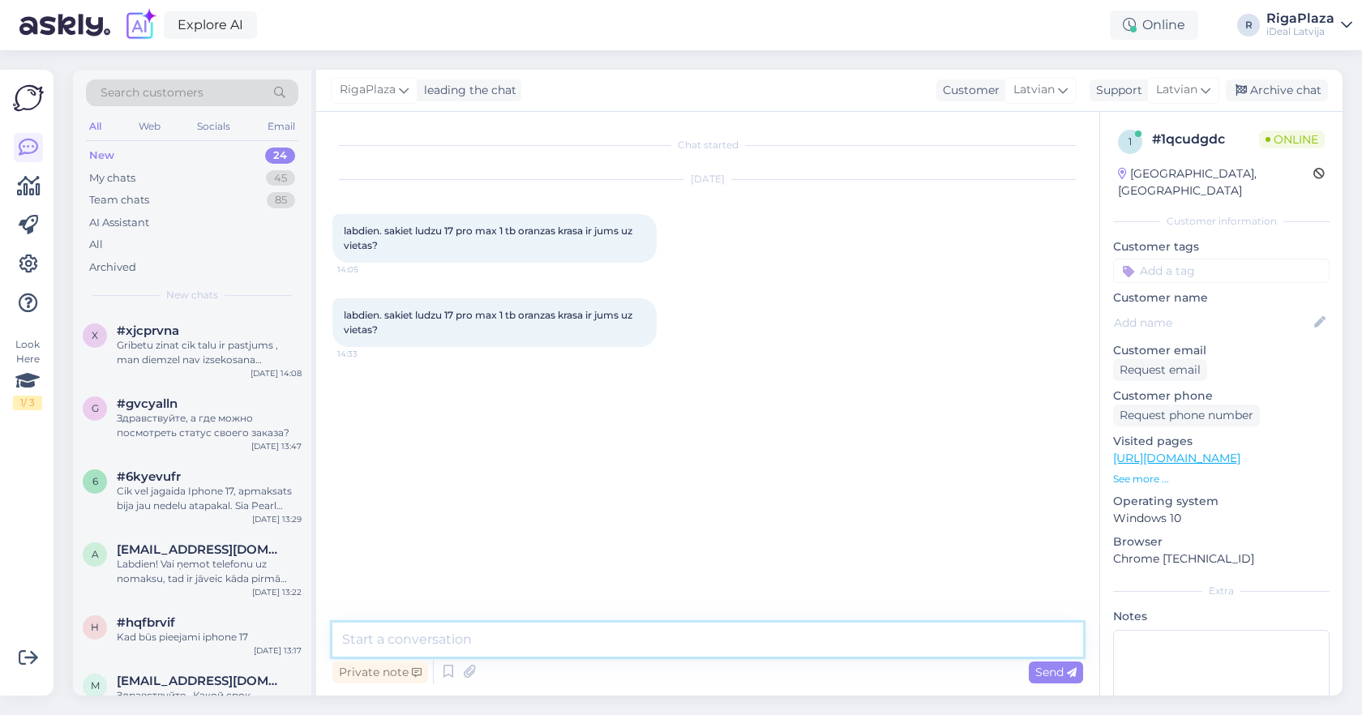
click at [678, 643] on textarea at bounding box center [707, 639] width 751 height 34
type textarea "Sveiki, uz doto brīdi uz vietas ir tikai pieejami iPhone Air, pārējie 17 modeļi…"
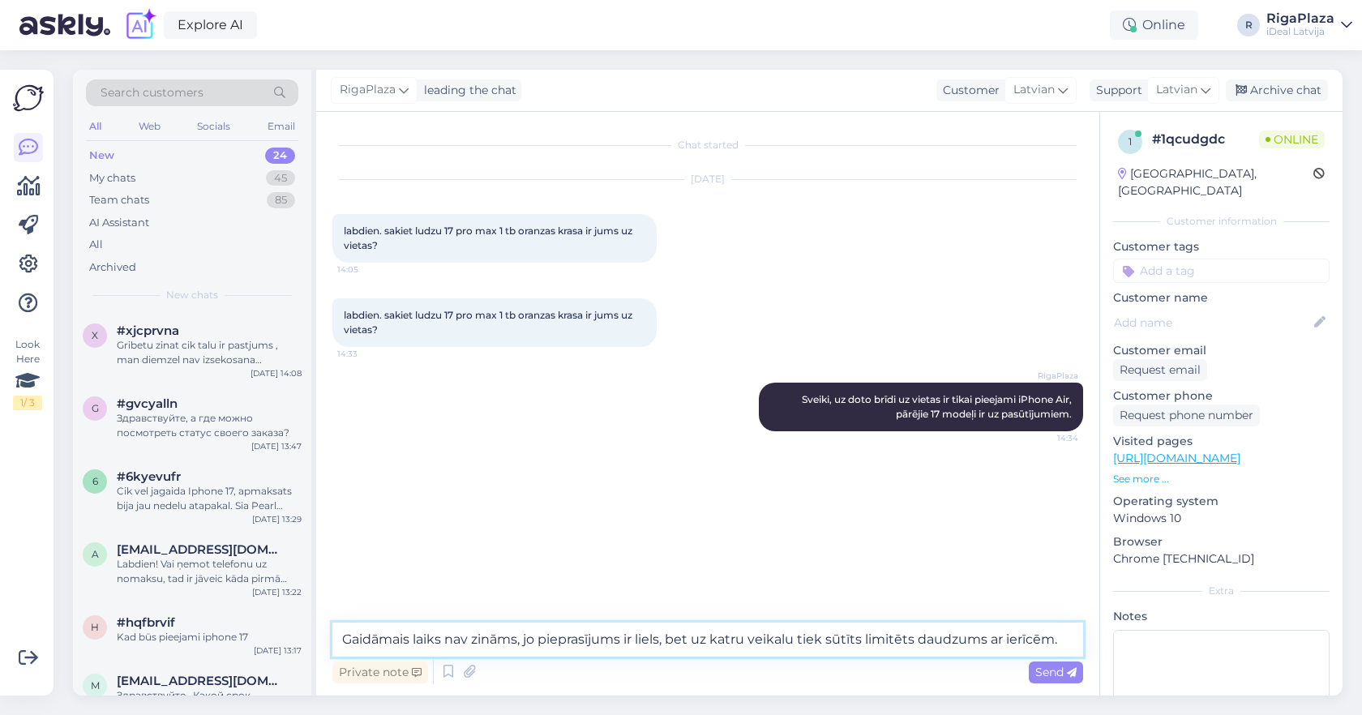
type textarea "Gaidāmais laiks nav zināms, jo pieprasījums ir liels, bet uz katru veikalu tiek…"
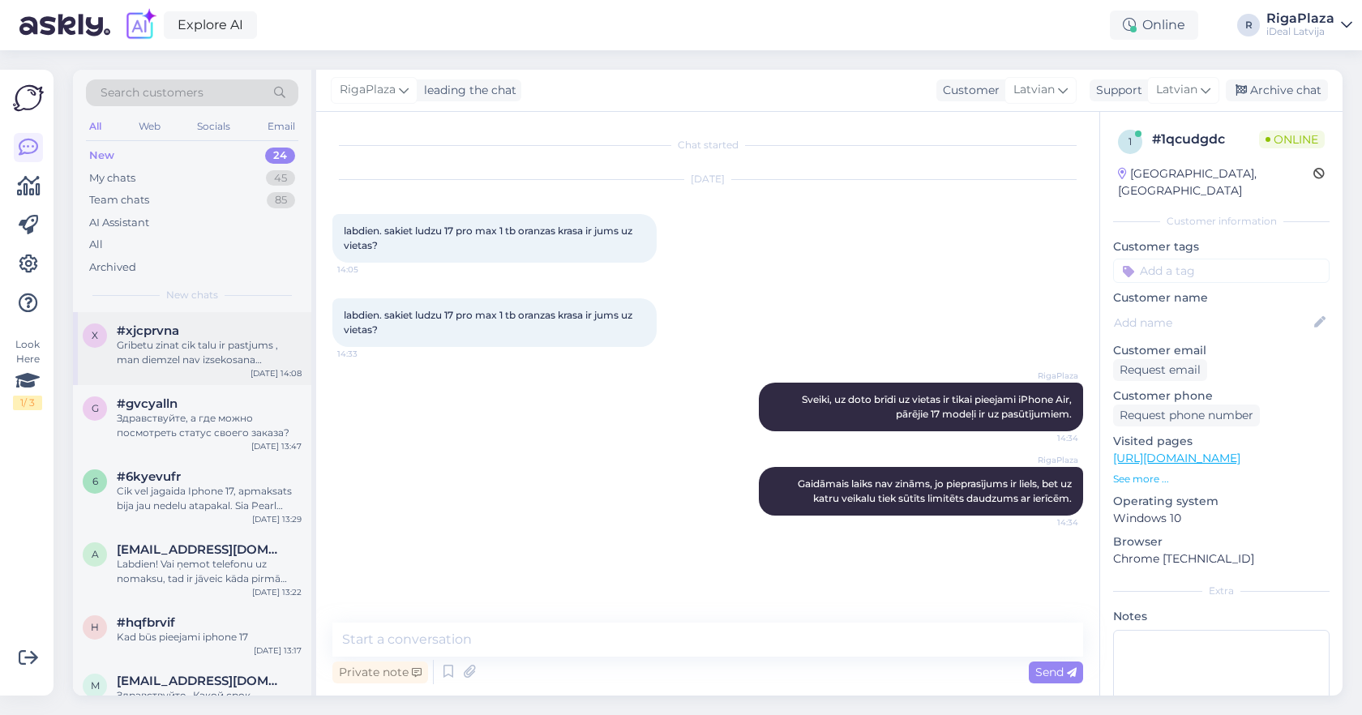
click at [134, 349] on div "Gribetu zinat cik talu ir pastjums , man diemzel nav izsekosana pasautijumam pi…" at bounding box center [209, 352] width 185 height 29
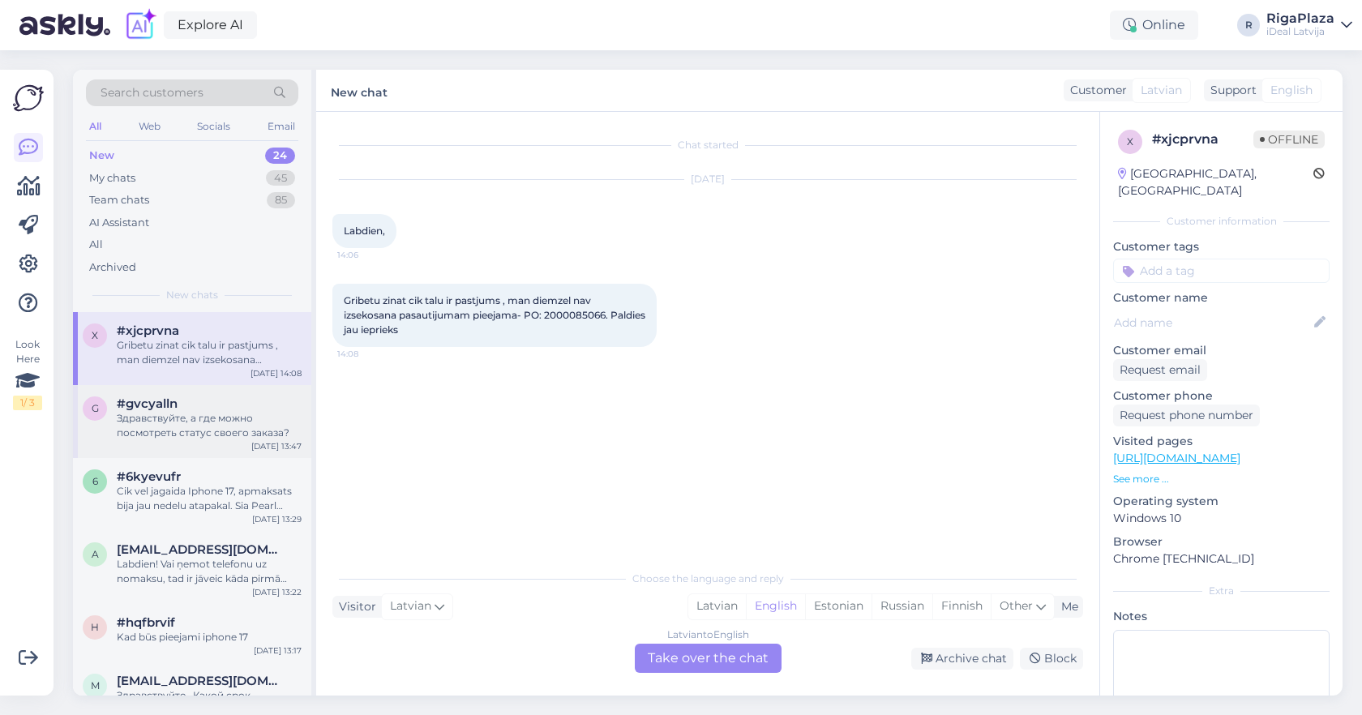
click at [217, 392] on div "g #gvcyalln Здравствуйте, а где можно посмотреть статус своего заказа? [DATE] 1…" at bounding box center [192, 421] width 238 height 73
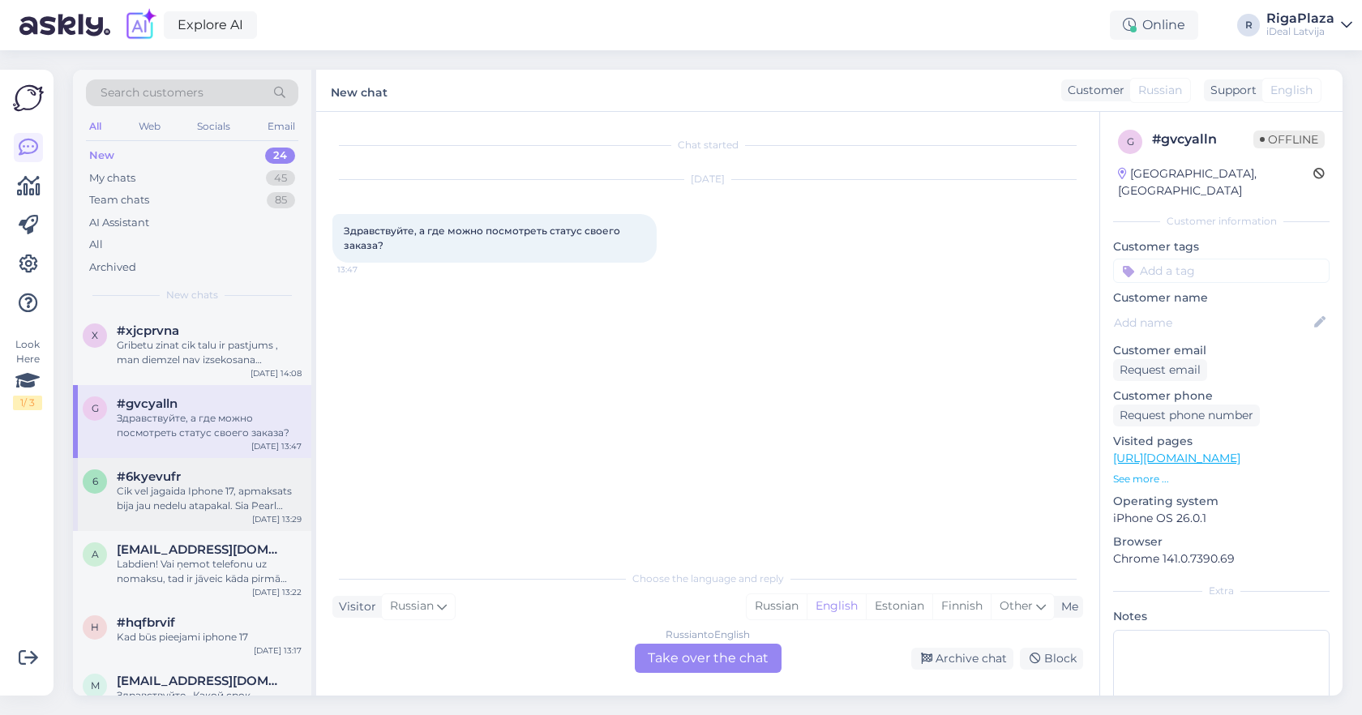
click at [253, 473] on div "#6kyevufr" at bounding box center [209, 476] width 185 height 15
